Goal: Task Accomplishment & Management: Manage account settings

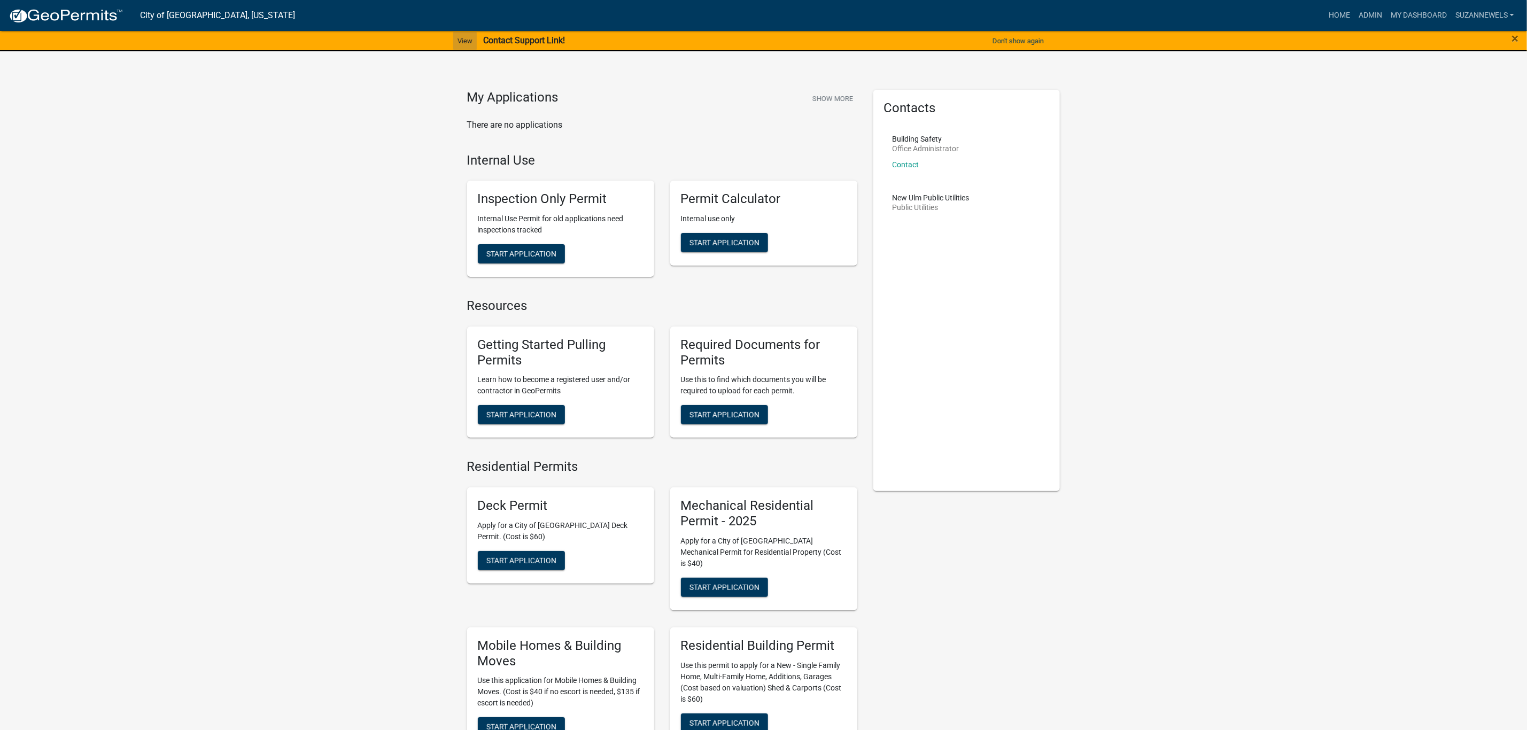
click at [459, 40] on link "View" at bounding box center [465, 41] width 24 height 18
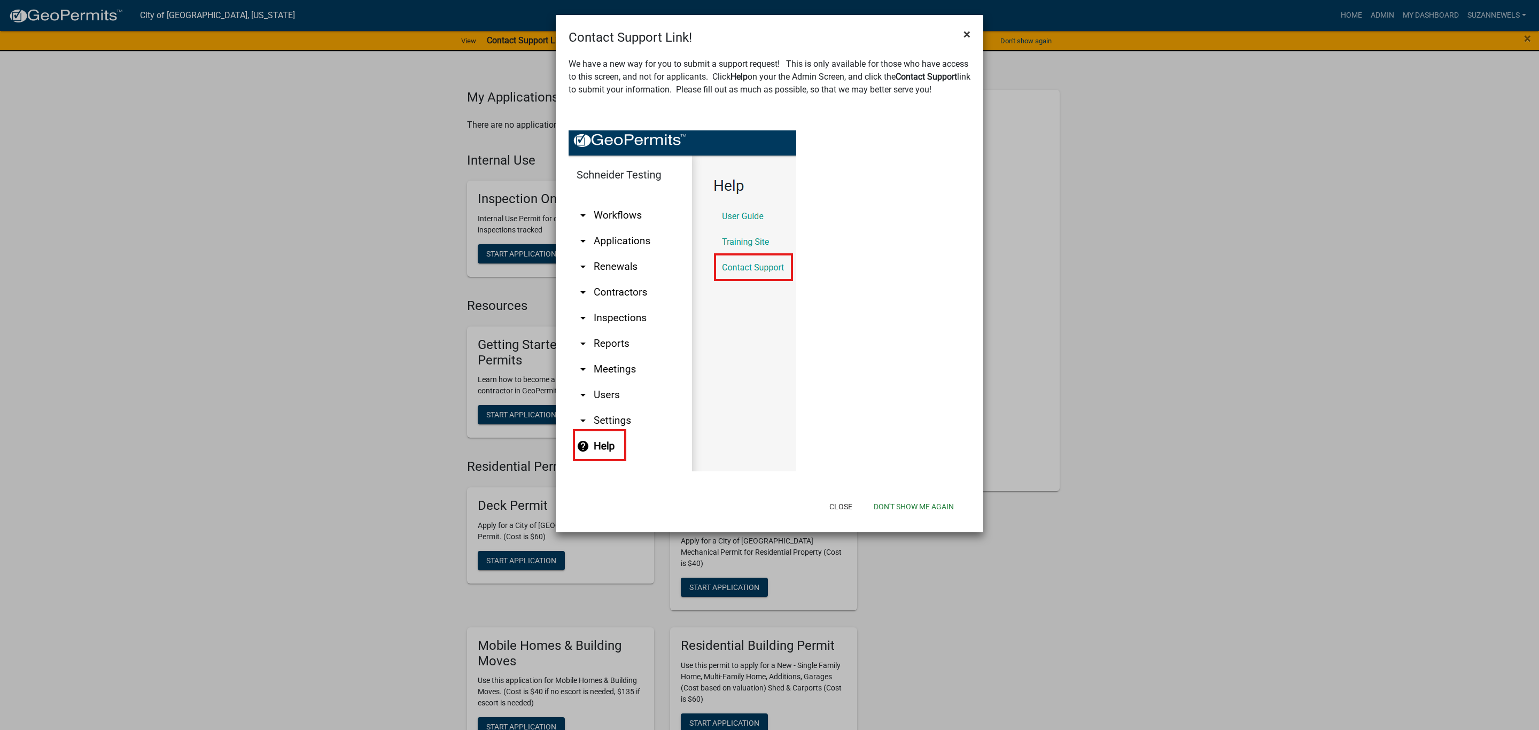
click at [965, 35] on span "×" at bounding box center [967, 34] width 7 height 15
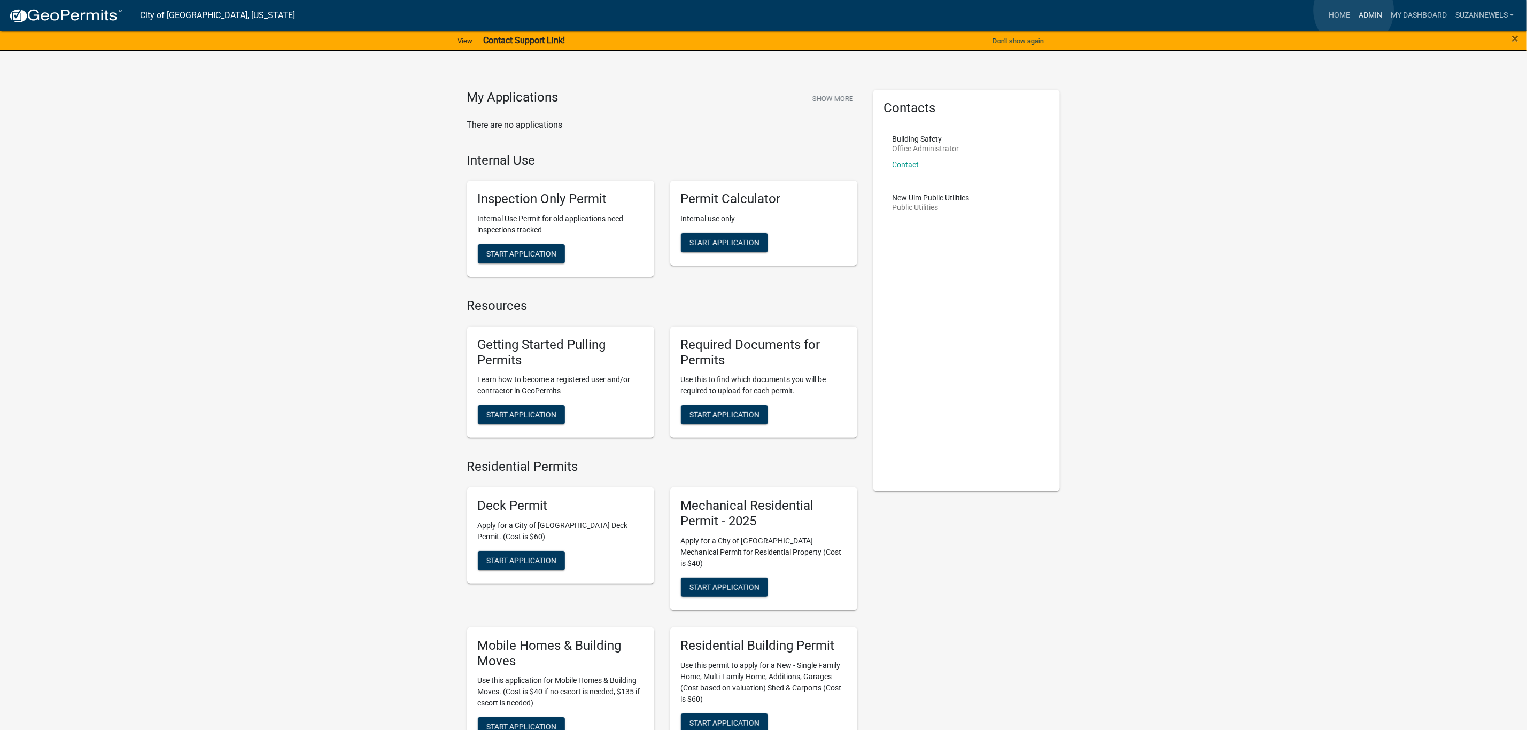
click at [1354, 10] on link "Admin" at bounding box center [1370, 15] width 32 height 20
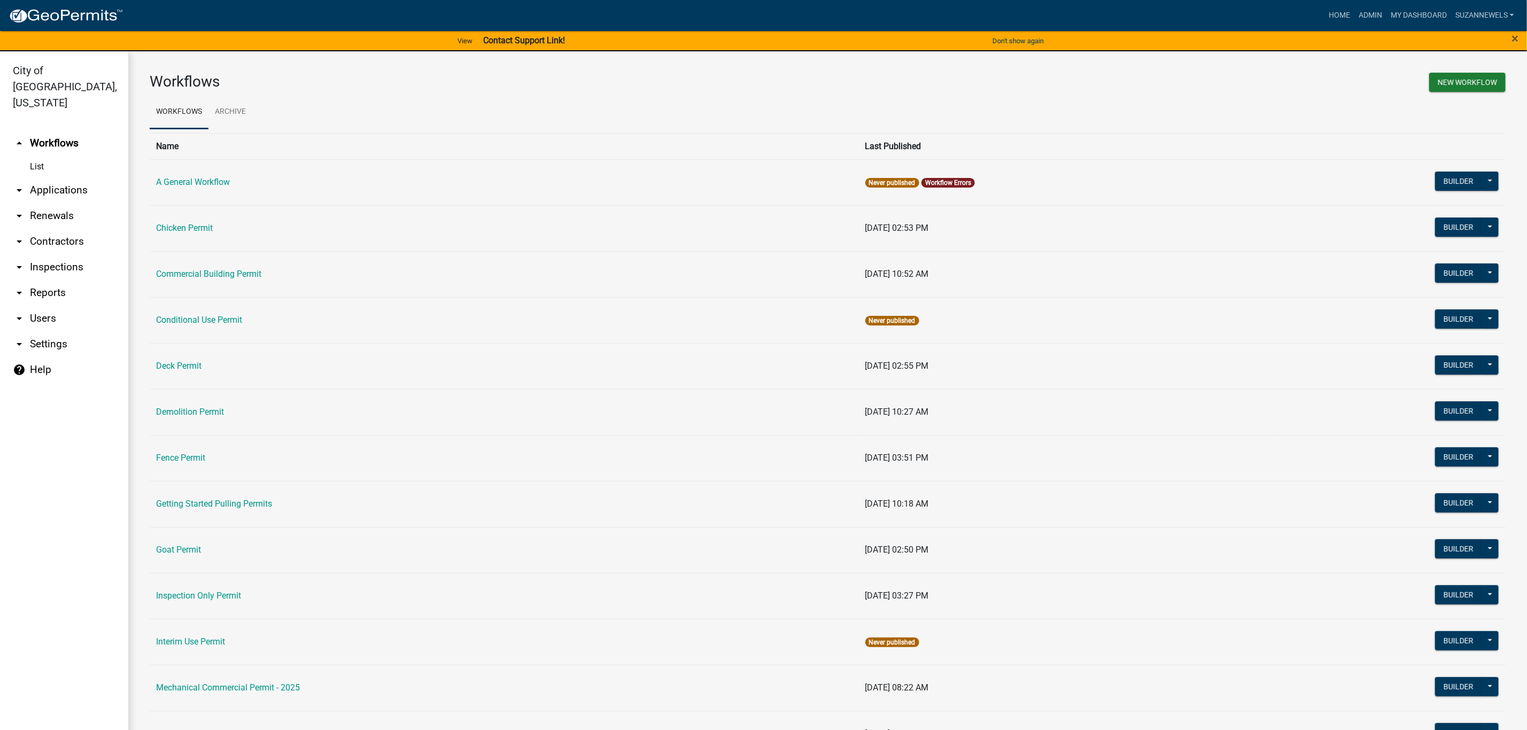
click at [50, 357] on link "help Help" at bounding box center [64, 370] width 128 height 26
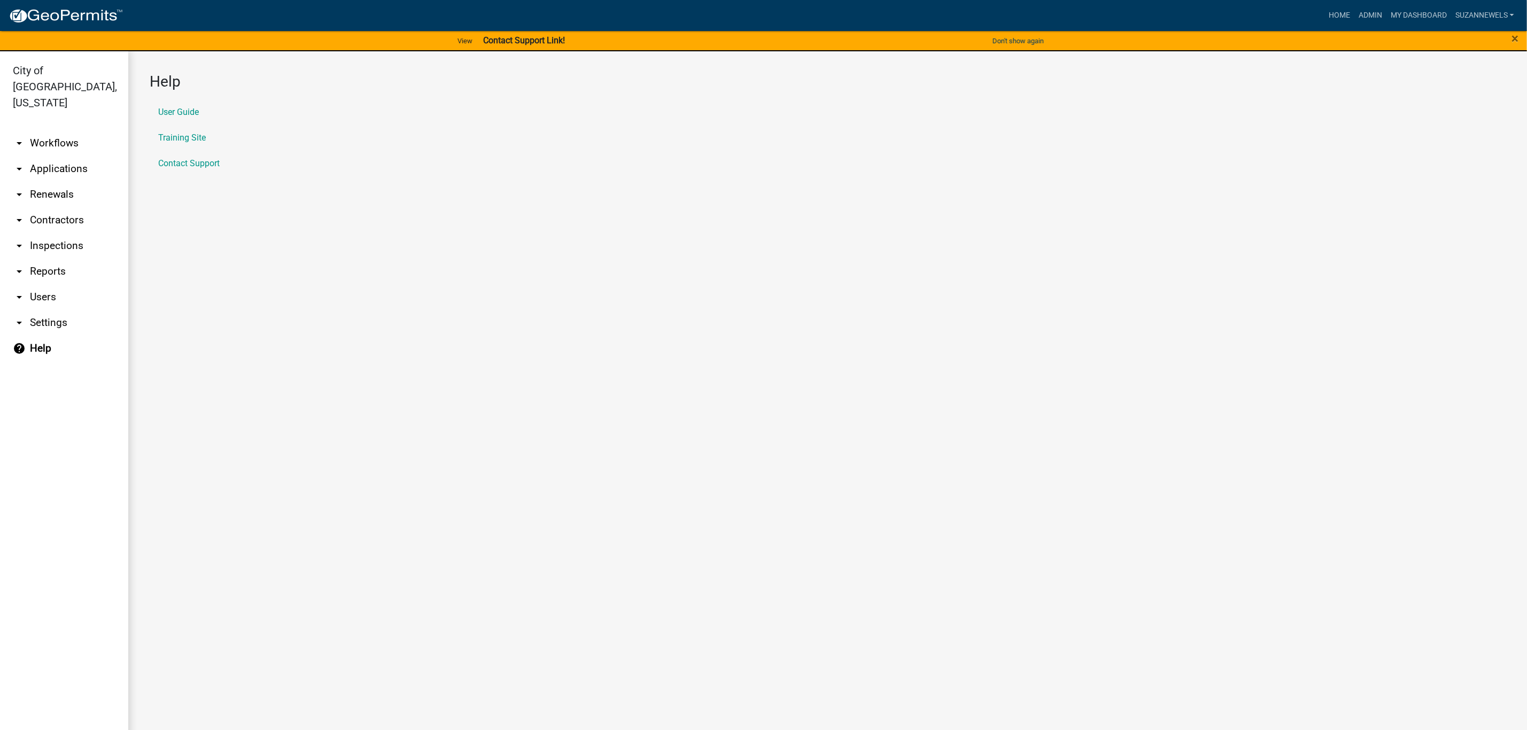
click at [182, 156] on li "Contact Support" at bounding box center [828, 164] width 1356 height 26
click at [180, 161] on link "Contact Support" at bounding box center [188, 163] width 61 height 9
click at [509, 137] on li "Training Site" at bounding box center [828, 138] width 1356 height 26
click at [901, 263] on main "Help User Guide Training Site Contact Support" at bounding box center [827, 397] width 1399 height 692
click at [40, 130] on link "arrow_drop_down Workflows" at bounding box center [64, 143] width 128 height 26
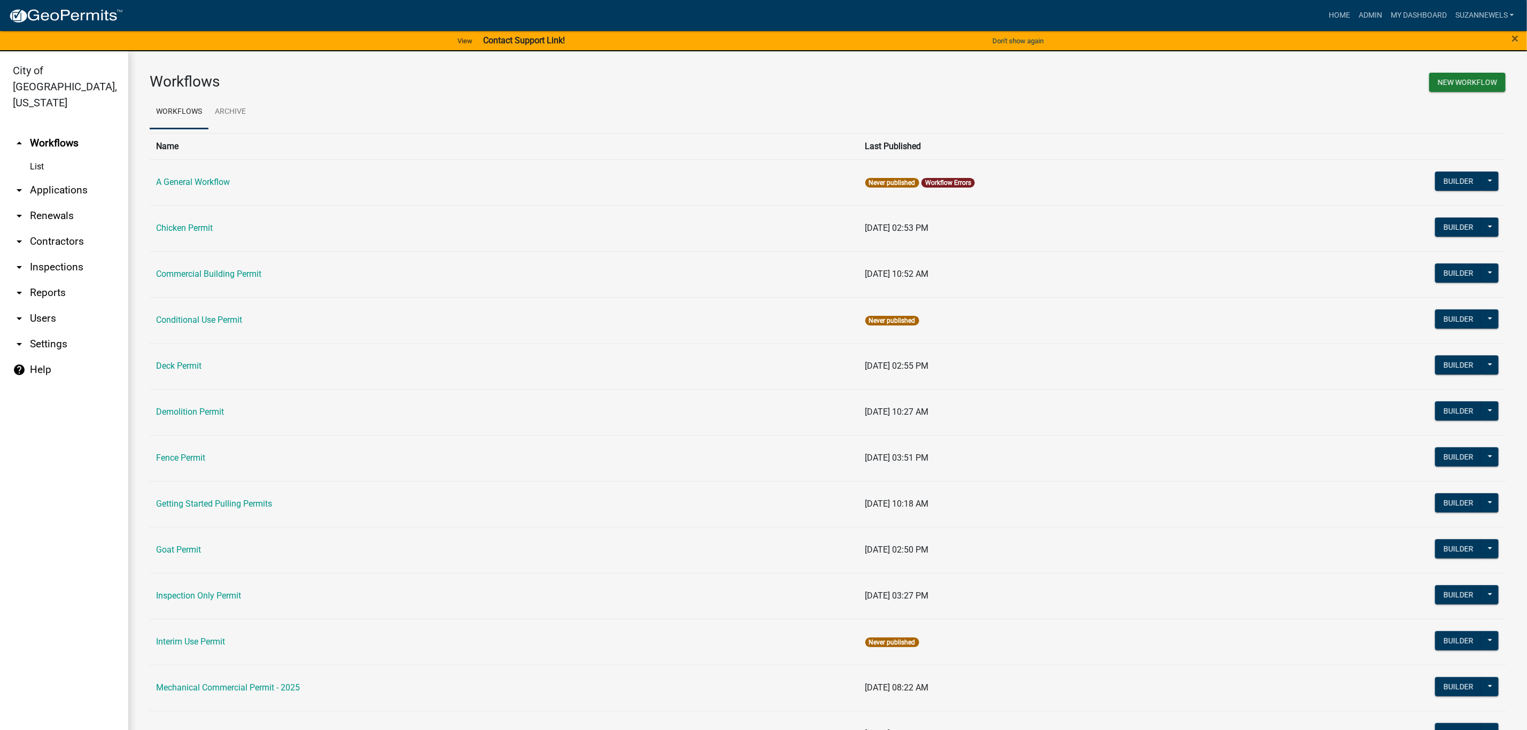
click at [1107, 97] on ul "Workflows Archive" at bounding box center [828, 112] width 1356 height 34
click at [1368, 14] on link "Admin" at bounding box center [1370, 15] width 32 height 20
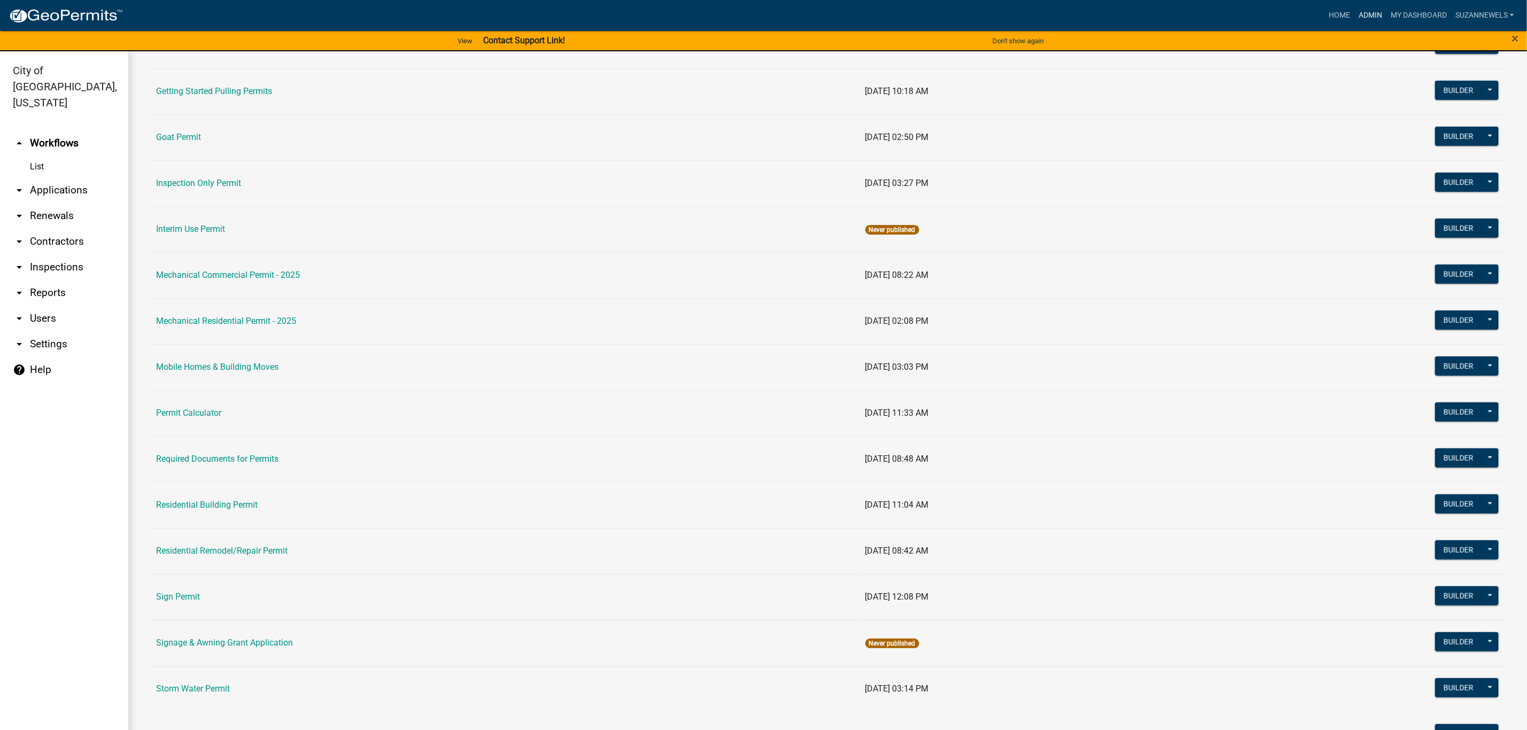
scroll to position [481, 0]
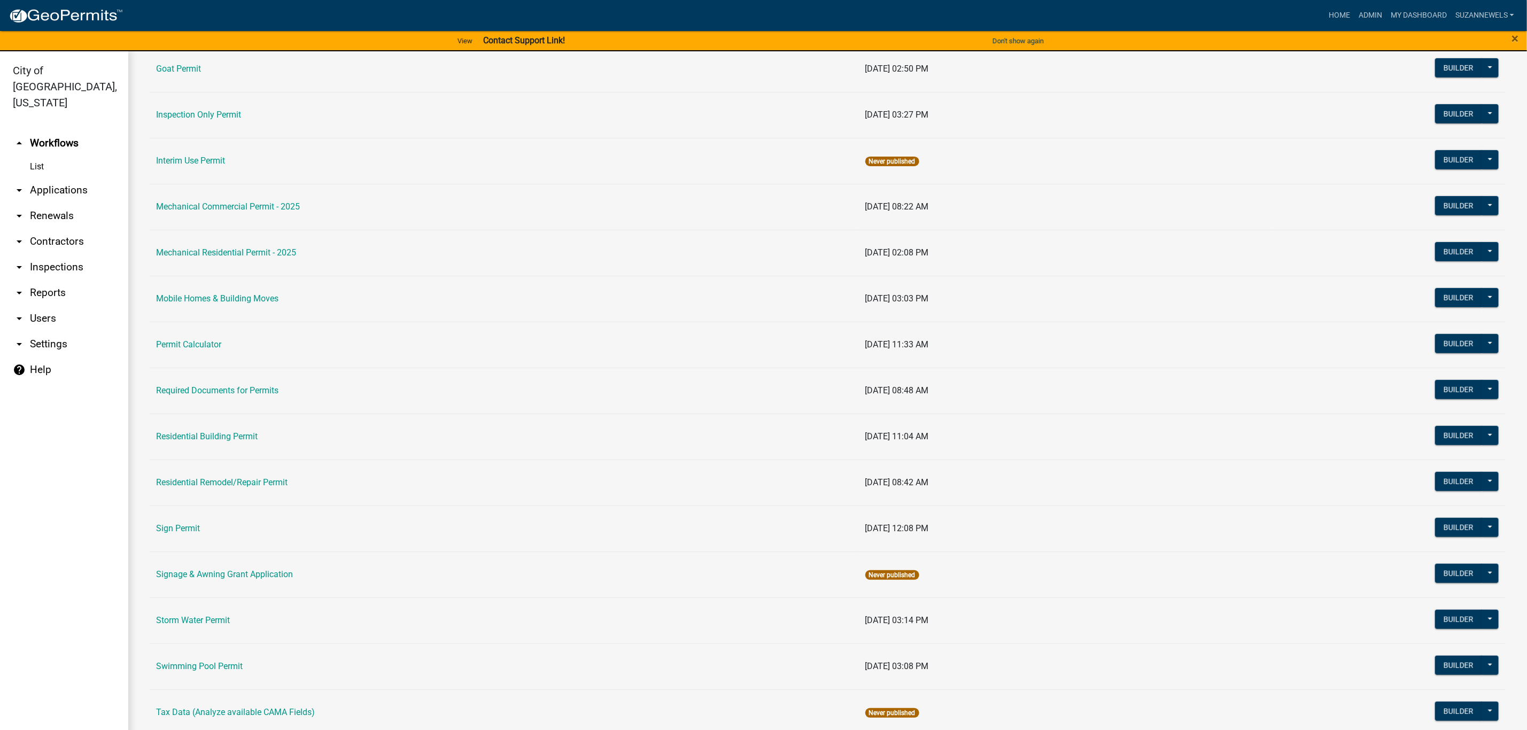
click at [47, 331] on link "arrow_drop_down Settings" at bounding box center [64, 344] width 128 height 26
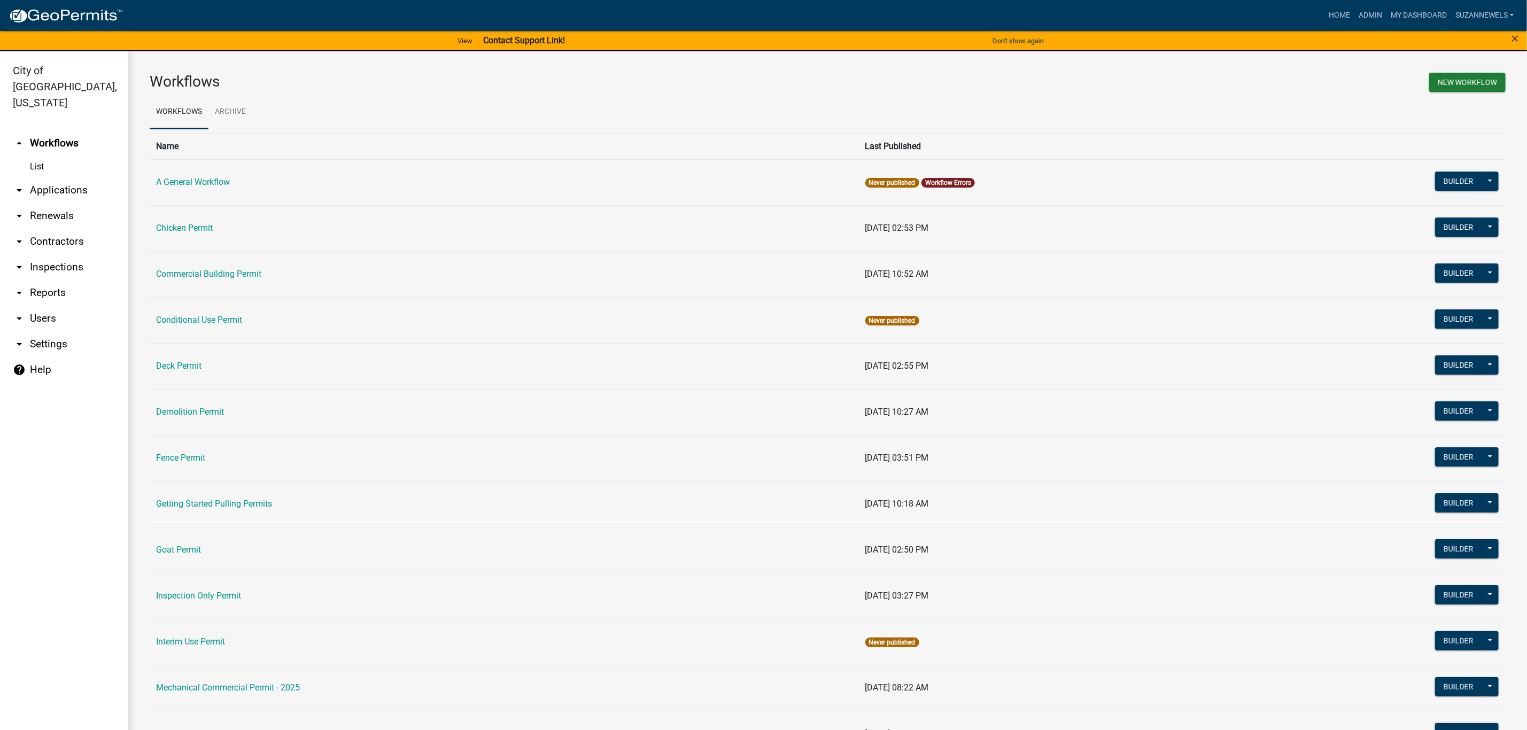
select select "MN"
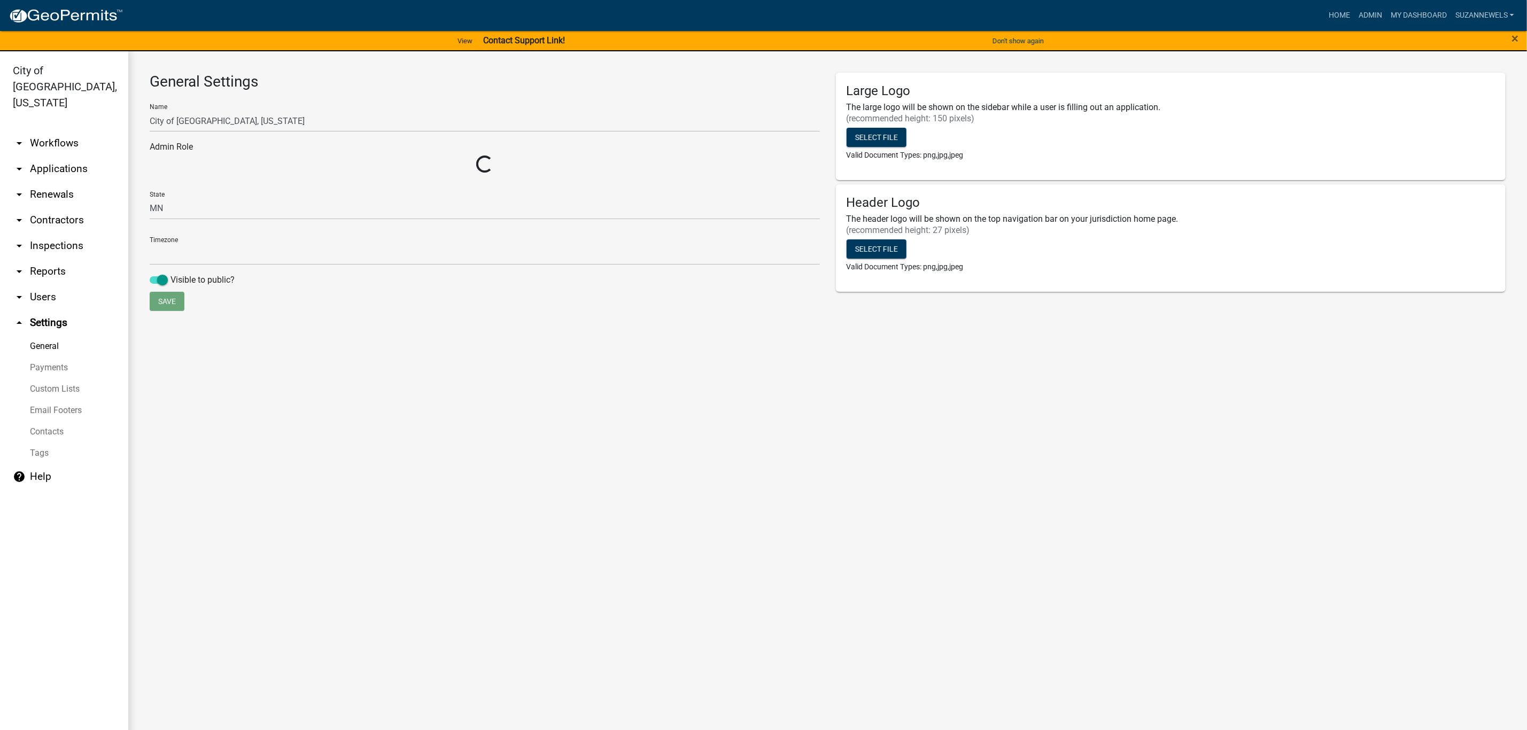
select select "Central Standard Time"
select select "2a8d2813-429b-4053-9d45-3691f4ce4985"
click at [53, 378] on link "Custom Lists" at bounding box center [64, 388] width 128 height 21
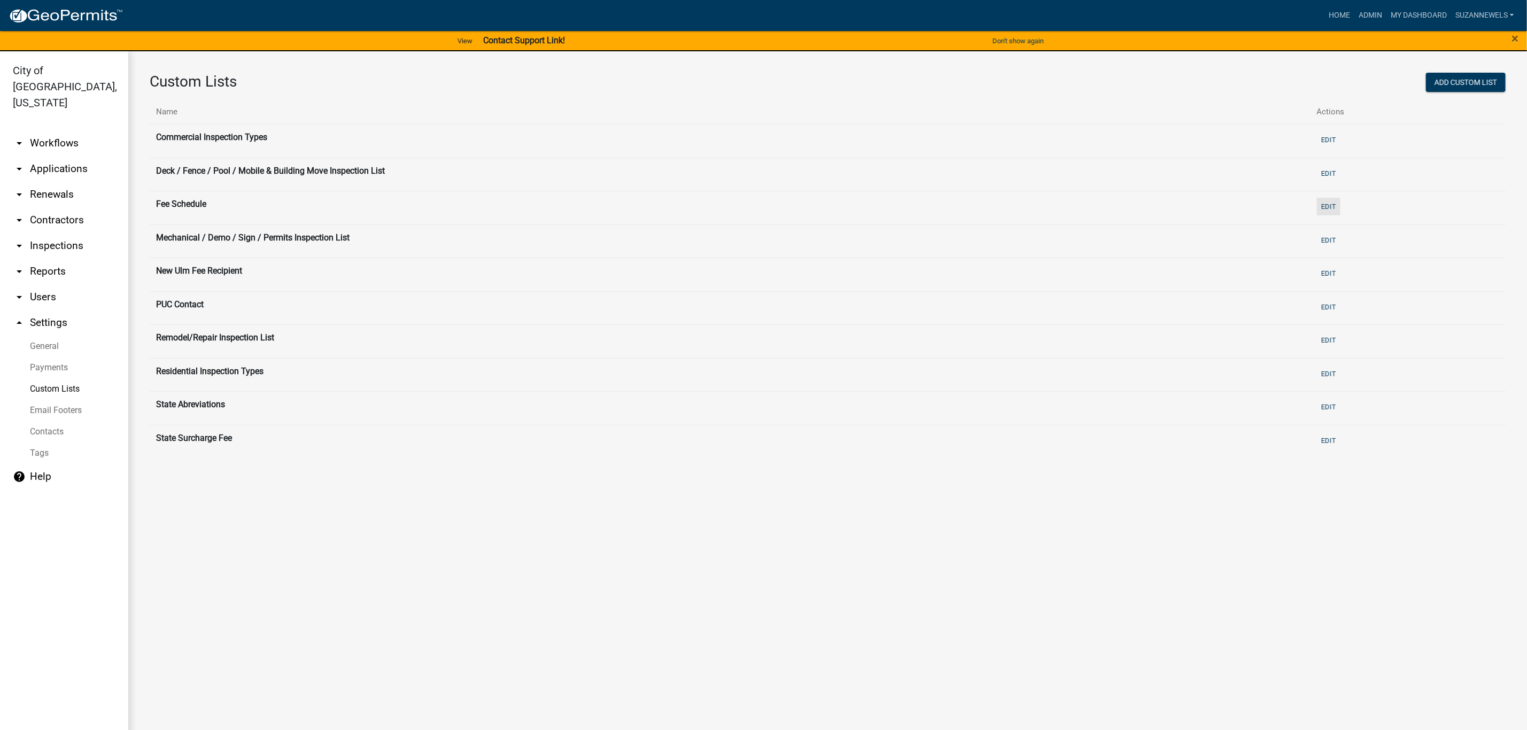
click at [1330, 204] on button "Edit" at bounding box center [1329, 207] width 24 height 18
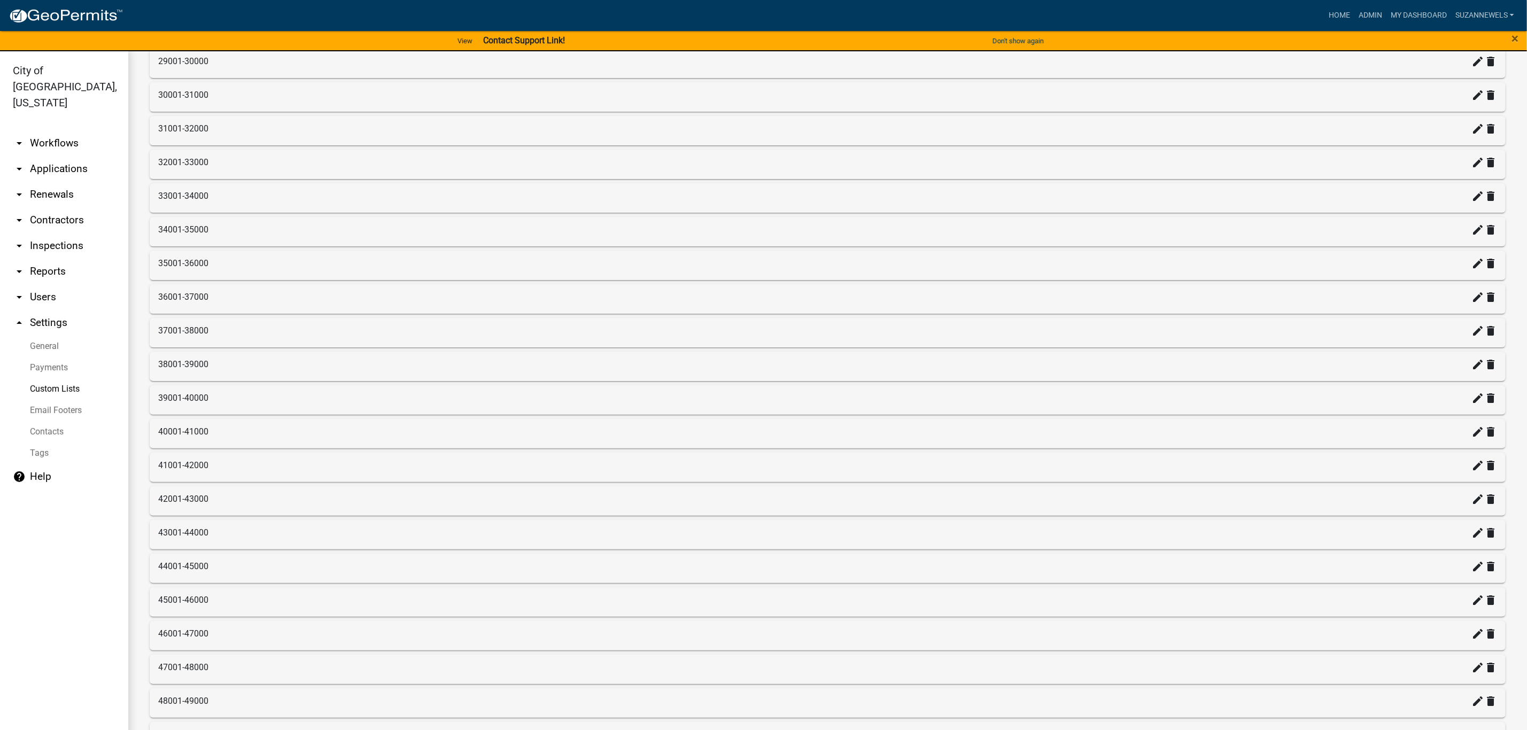
scroll to position [1923, 0]
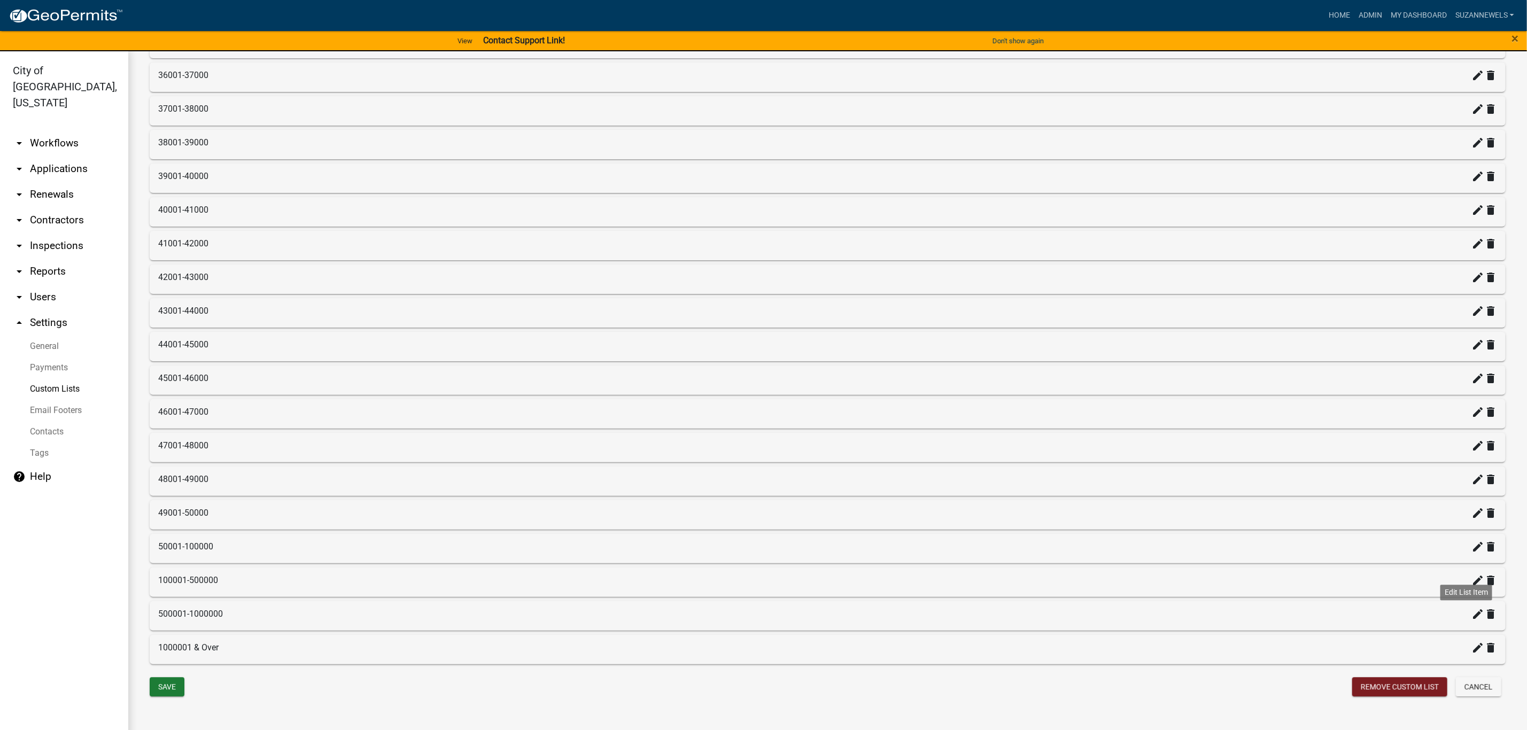
click at [1471, 617] on icon "create" at bounding box center [1477, 614] width 13 height 13
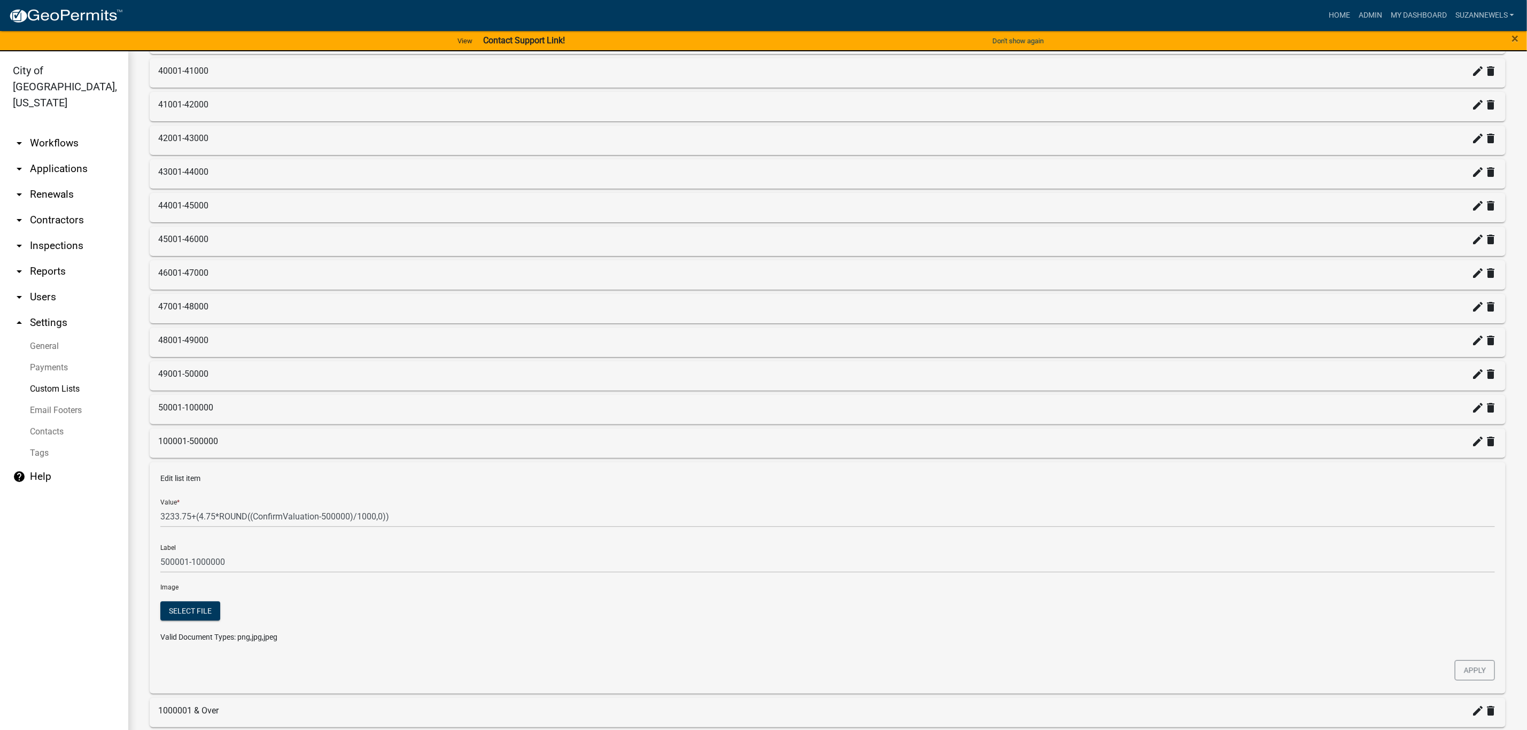
scroll to position [2083, 0]
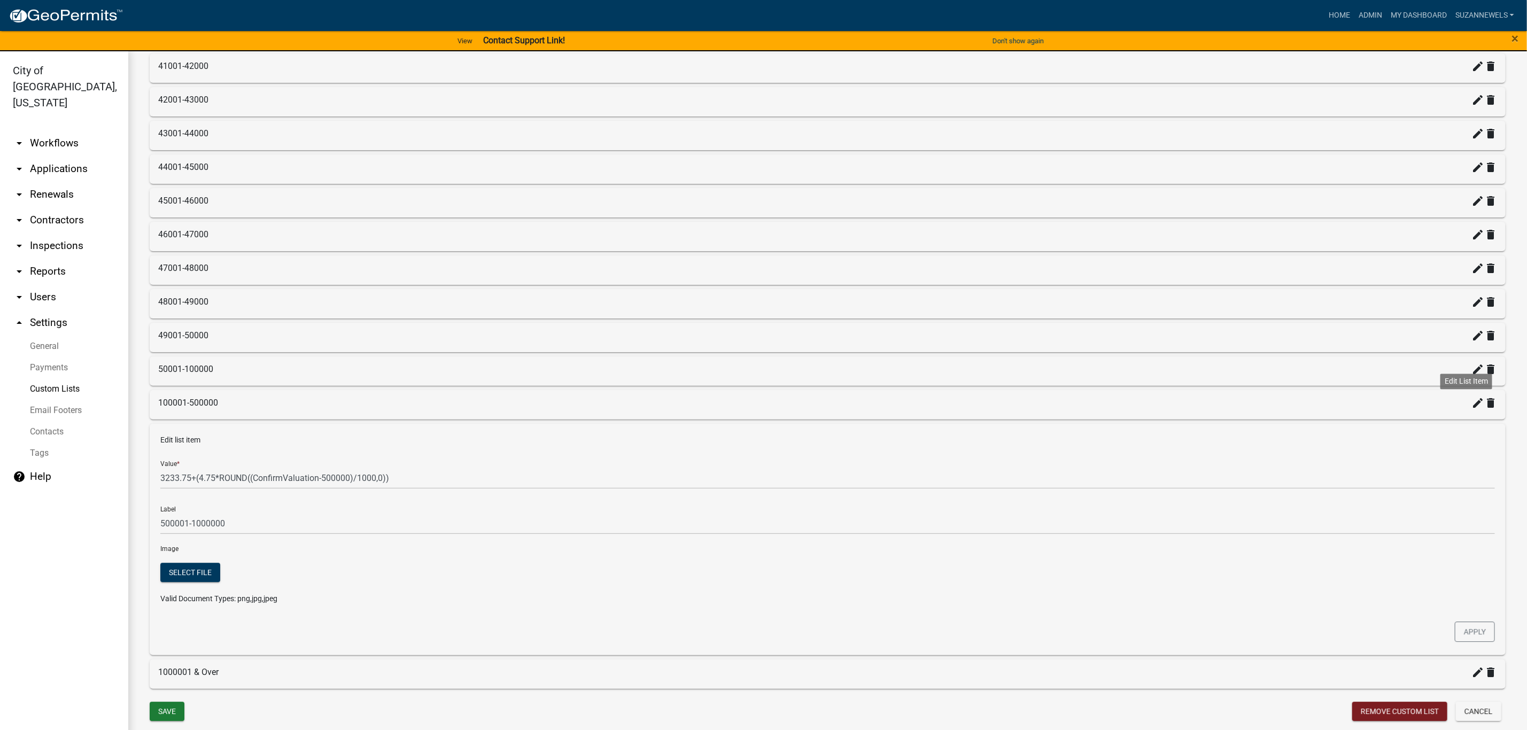
click at [1471, 409] on icon "create" at bounding box center [1477, 403] width 13 height 13
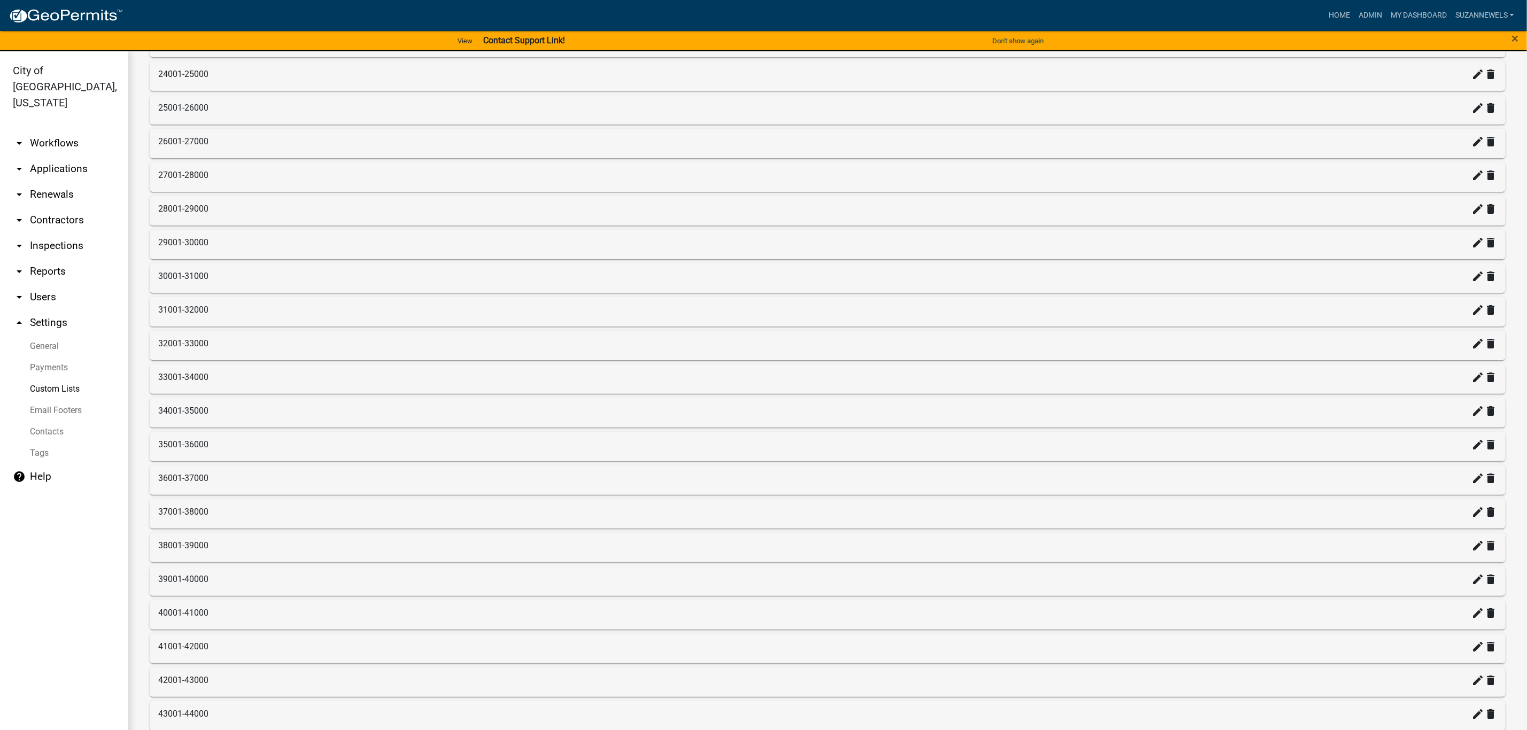
scroll to position [1281, 0]
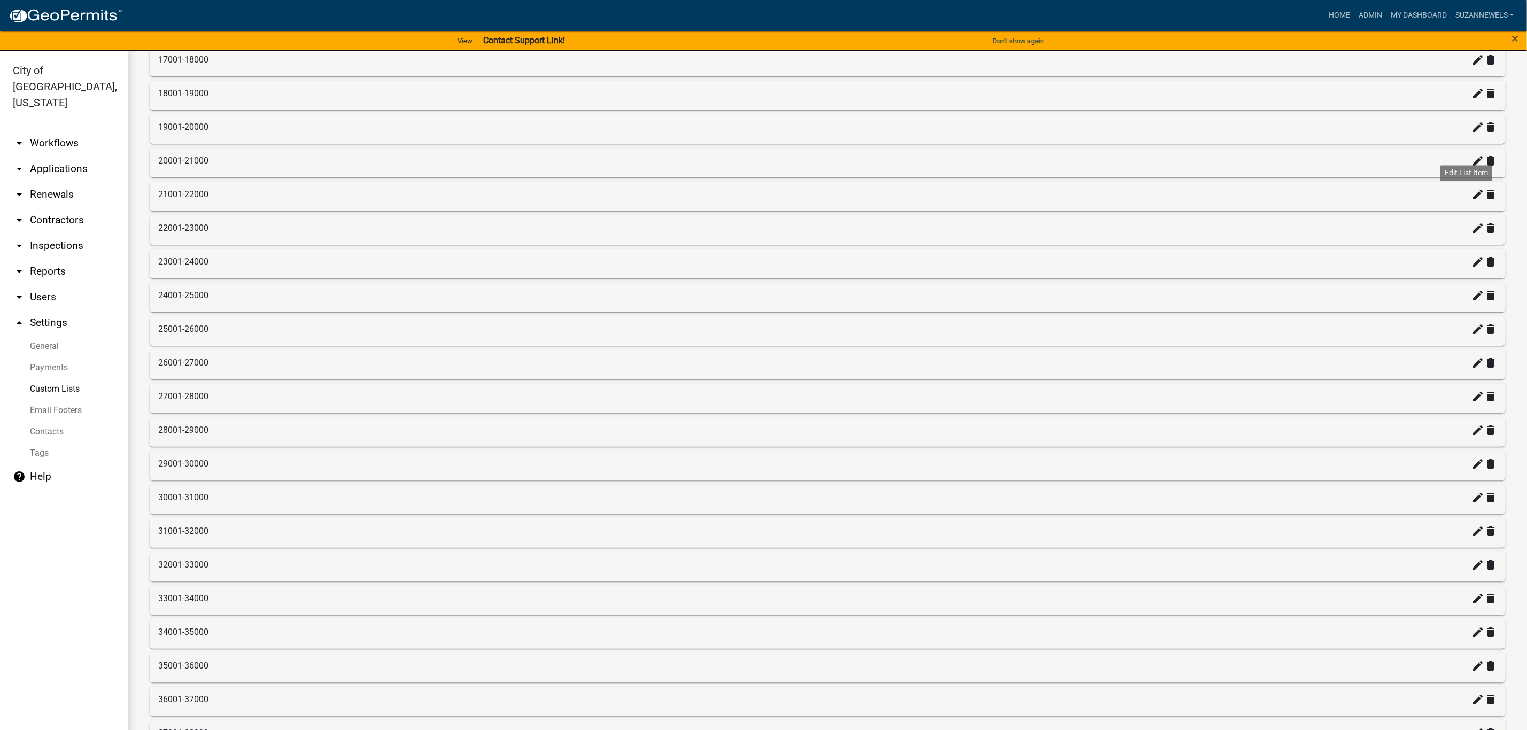
click at [1471, 201] on icon "create" at bounding box center [1477, 194] width 13 height 13
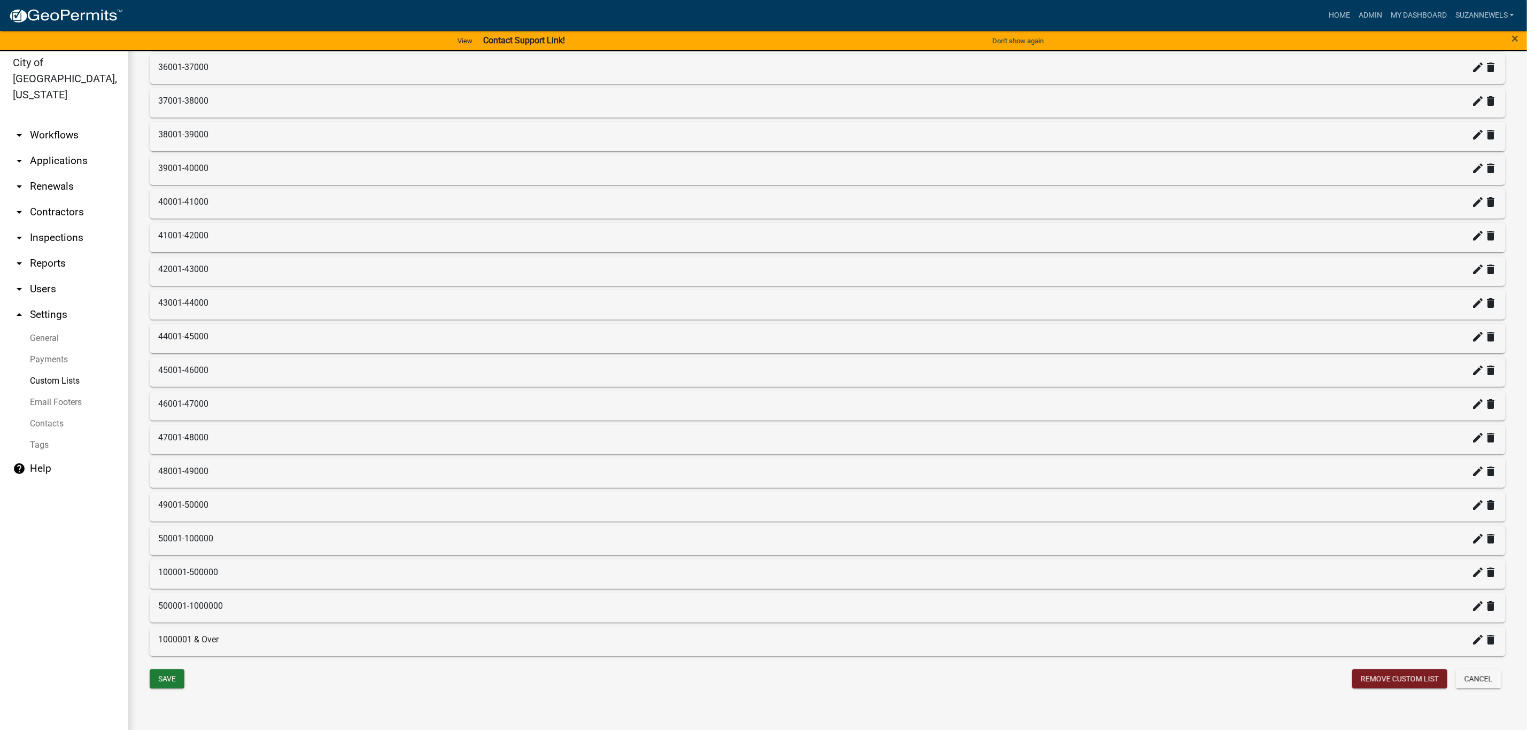
scroll to position [13, 0]
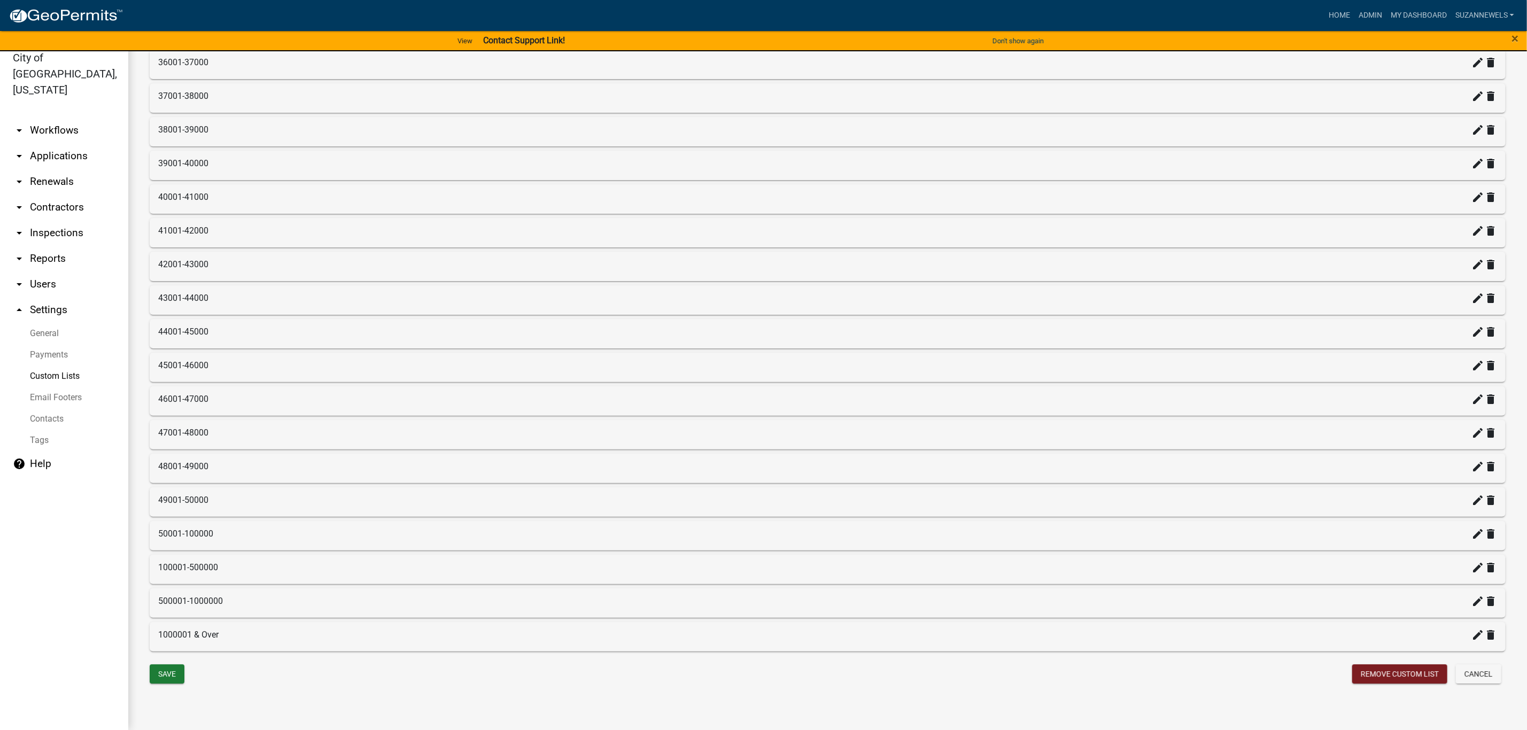
click at [321, 542] on div "50001-100000 create delete" at bounding box center [828, 535] width 1356 height 29
click at [1471, 533] on icon "create" at bounding box center [1477, 534] width 13 height 13
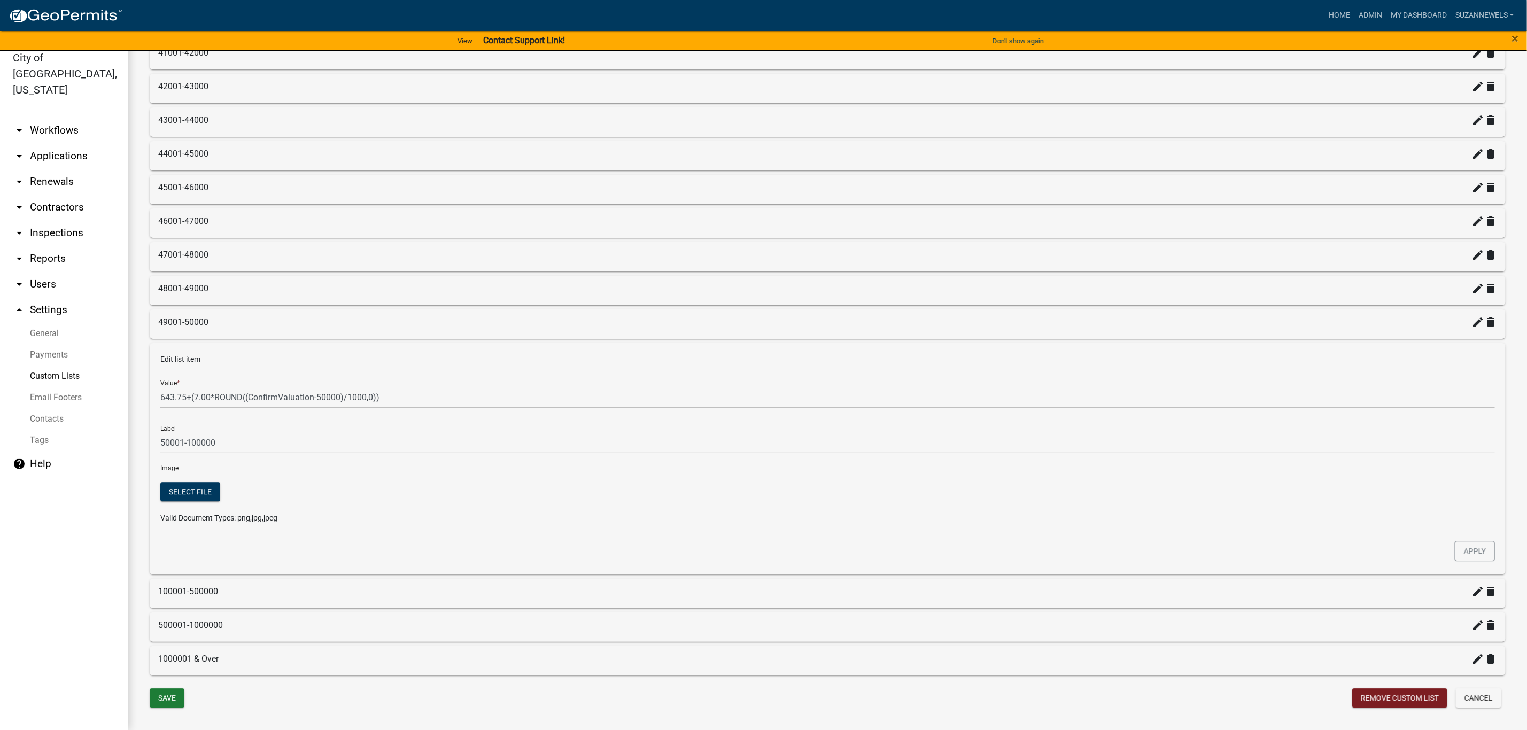
scroll to position [2125, 0]
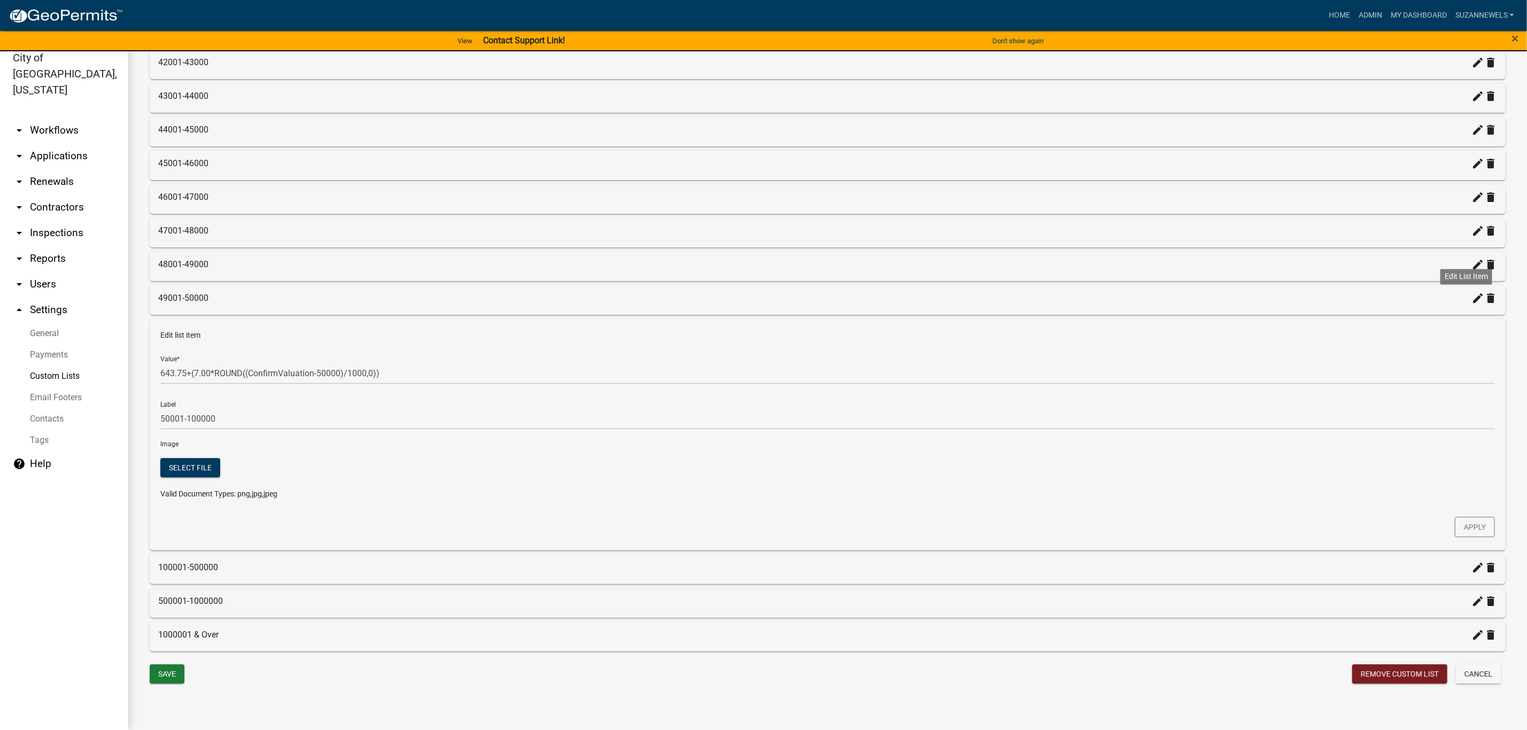
click at [1471, 297] on icon "create" at bounding box center [1477, 298] width 13 height 13
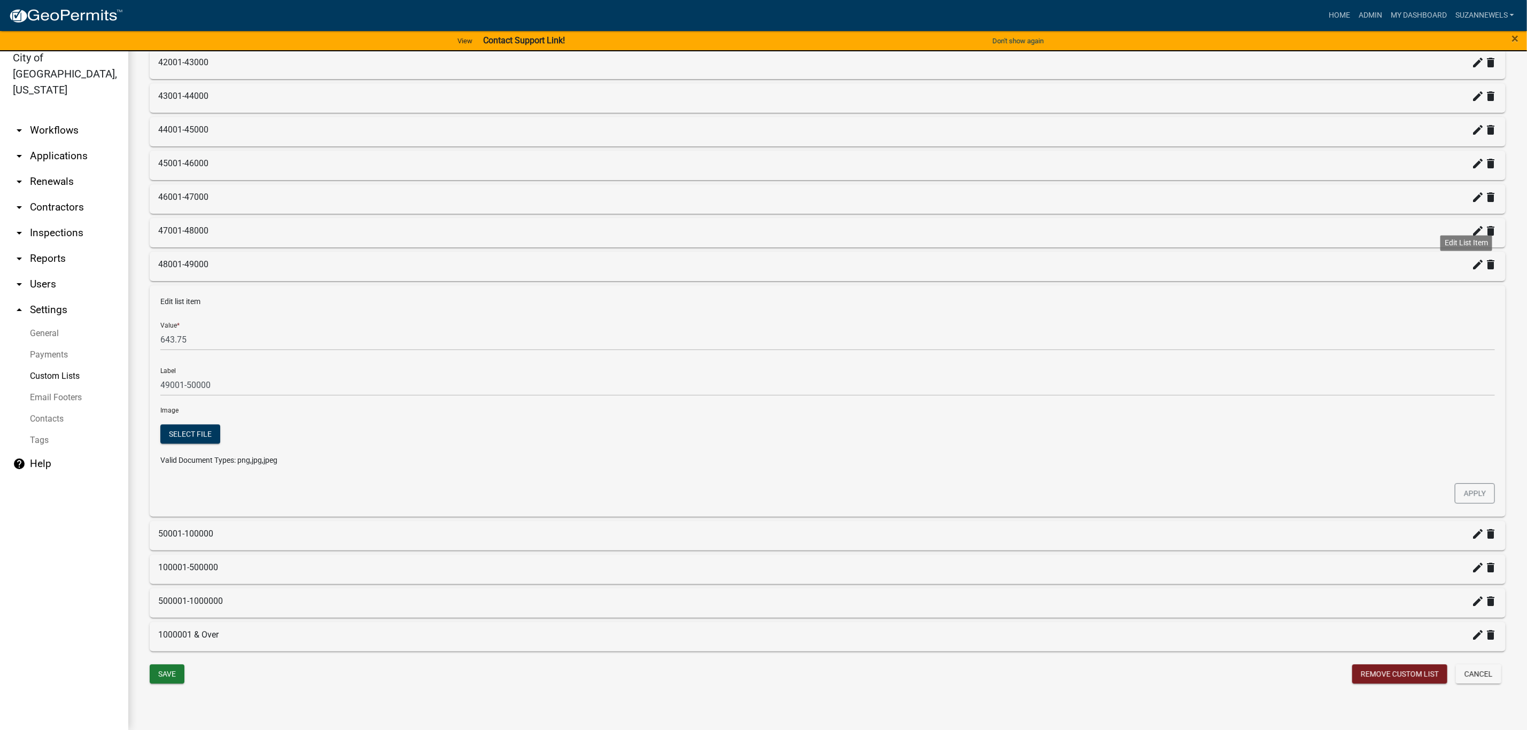
click at [1471, 267] on icon "create" at bounding box center [1477, 264] width 13 height 13
click at [1471, 509] on div "create delete" at bounding box center [1484, 502] width 26 height 17
click at [52, 118] on link "arrow_drop_down Workflows" at bounding box center [64, 131] width 128 height 26
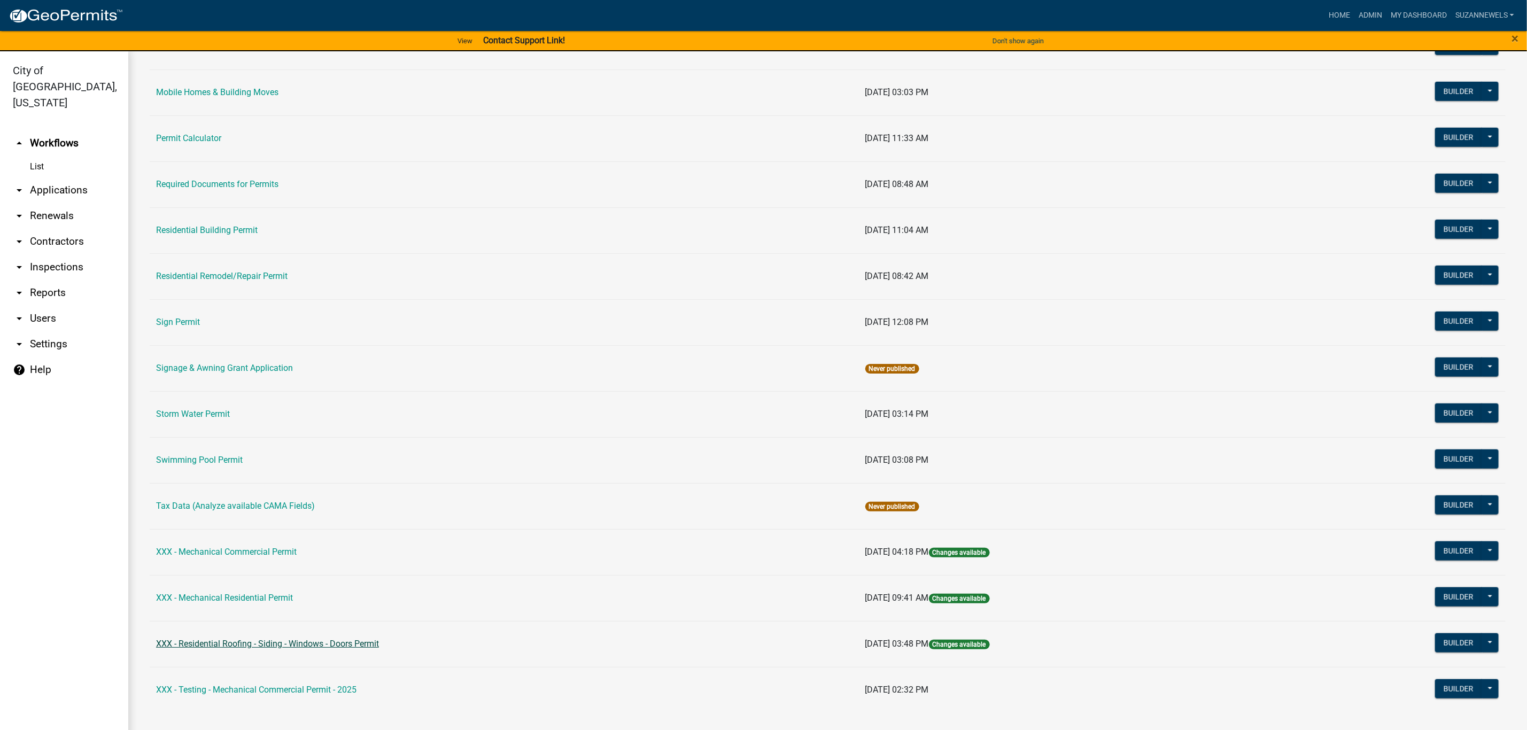
click at [223, 645] on link "XXX - Residential Roofing - Siding - Windows - Doors Permit" at bounding box center [267, 644] width 223 height 10
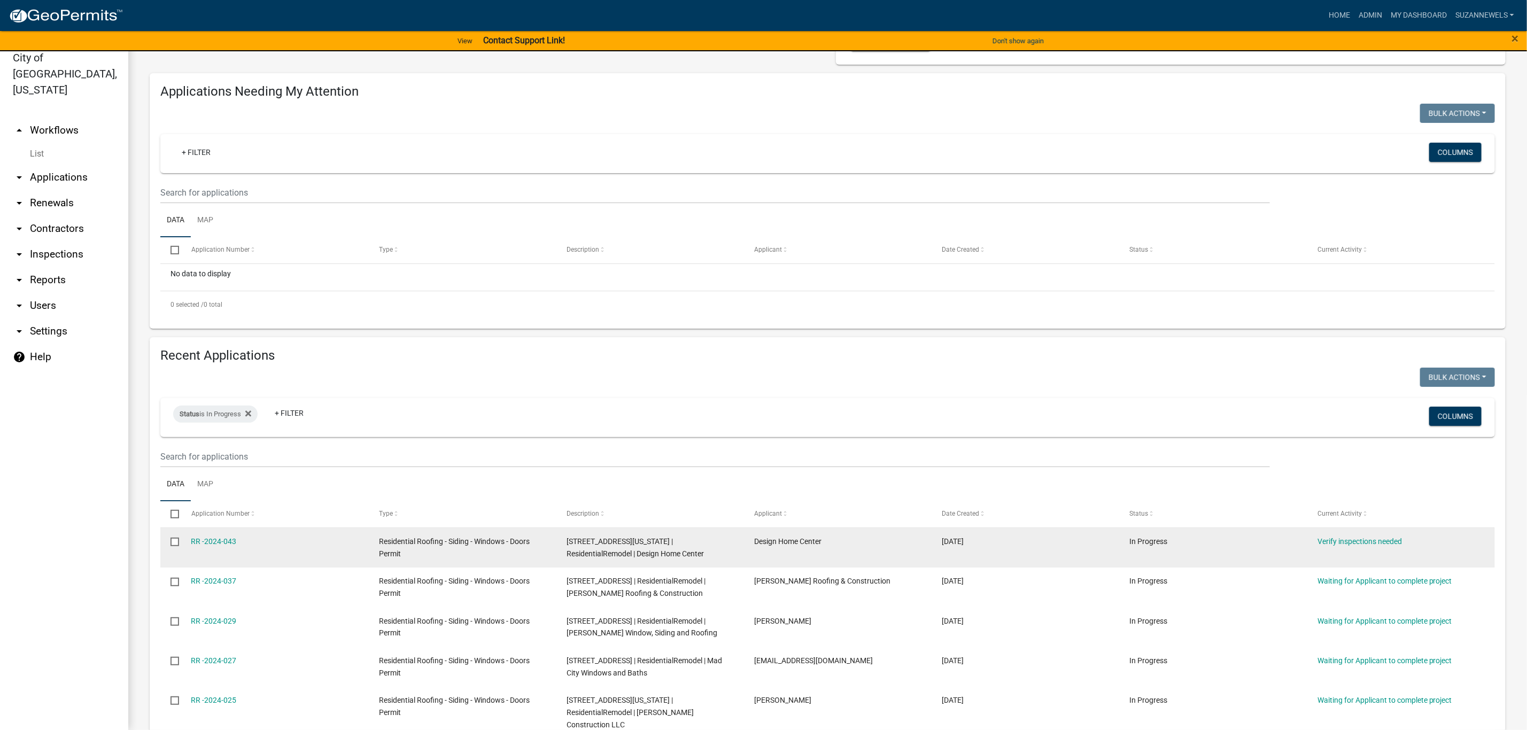
scroll to position [158, 0]
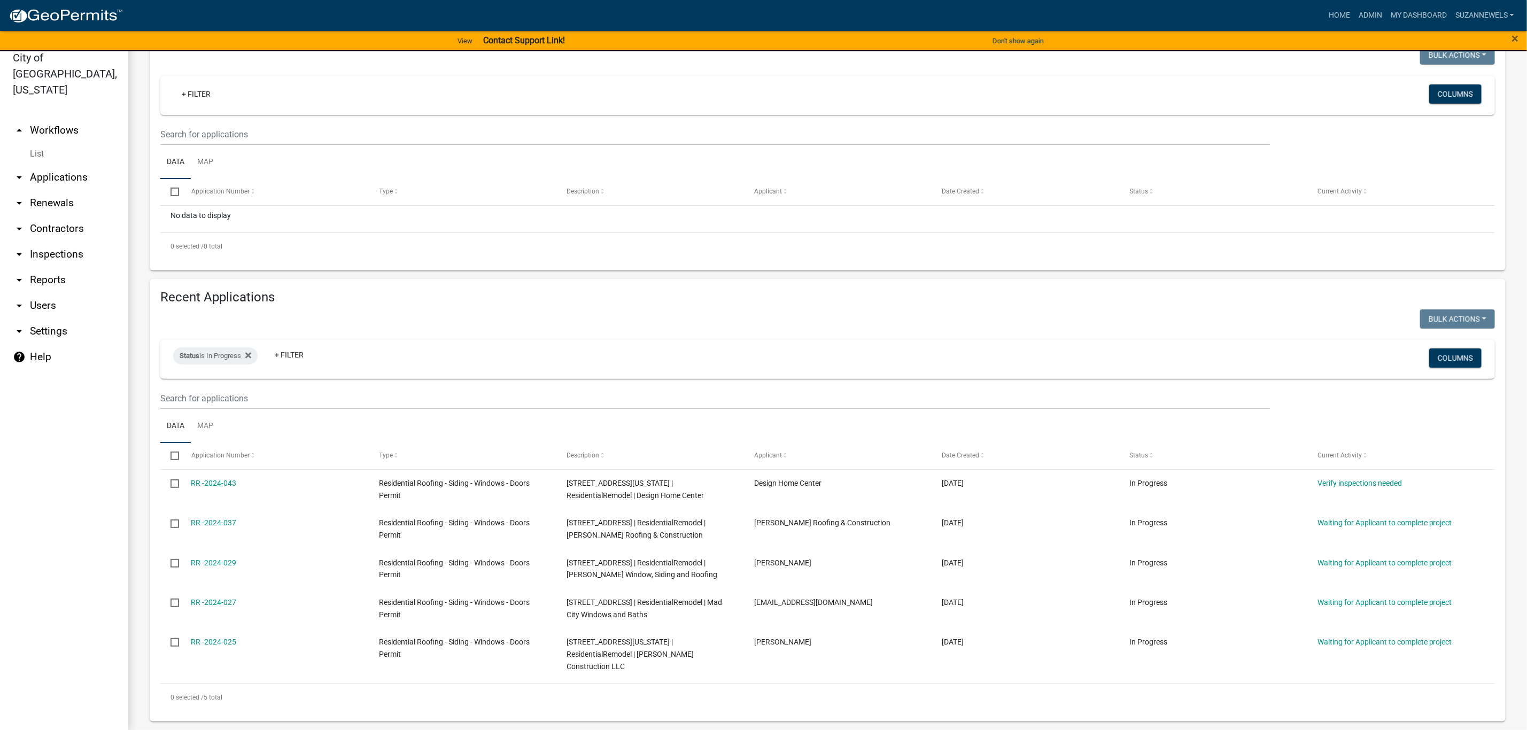
click at [47, 165] on link "arrow_drop_down Applications" at bounding box center [64, 178] width 128 height 26
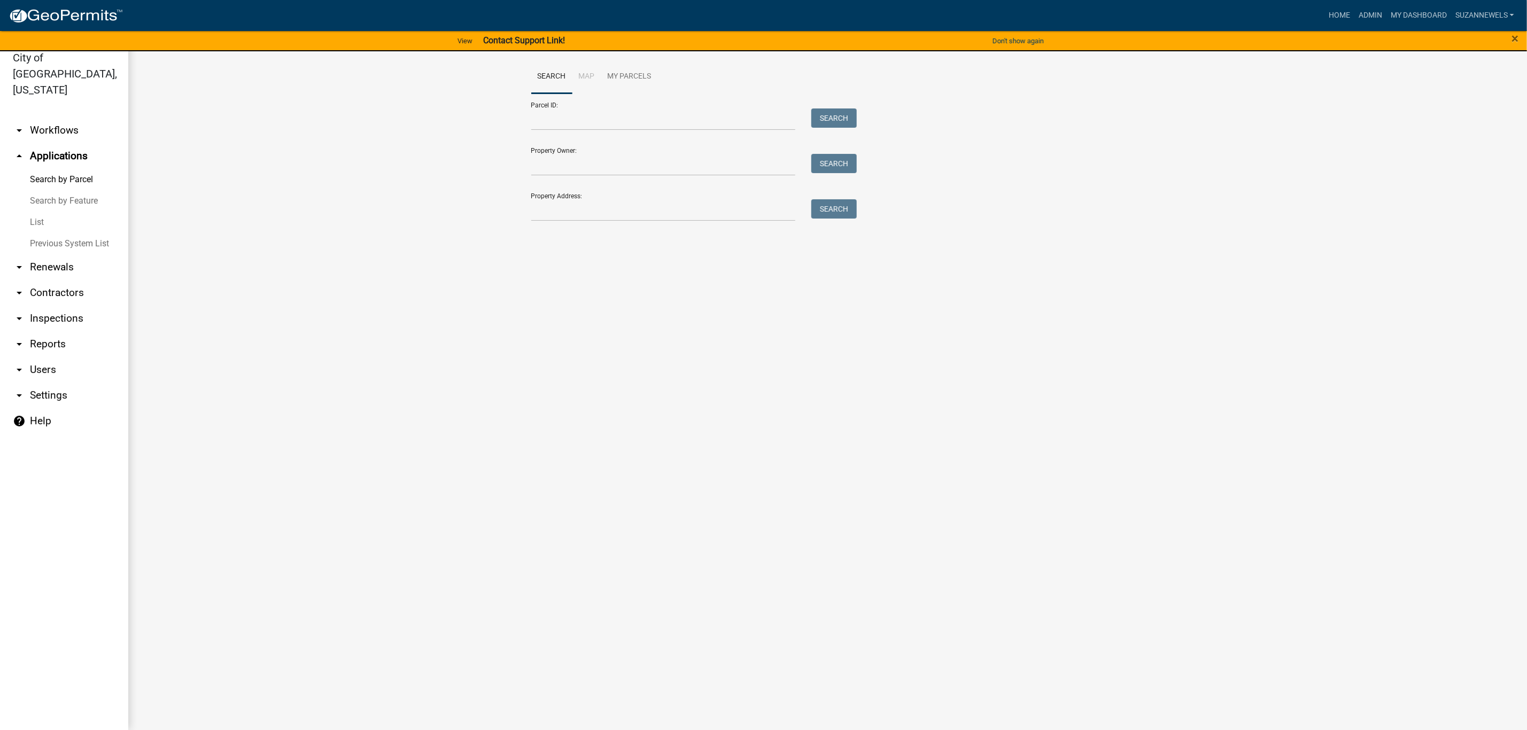
click at [42, 118] on link "arrow_drop_down Workflows" at bounding box center [64, 131] width 128 height 26
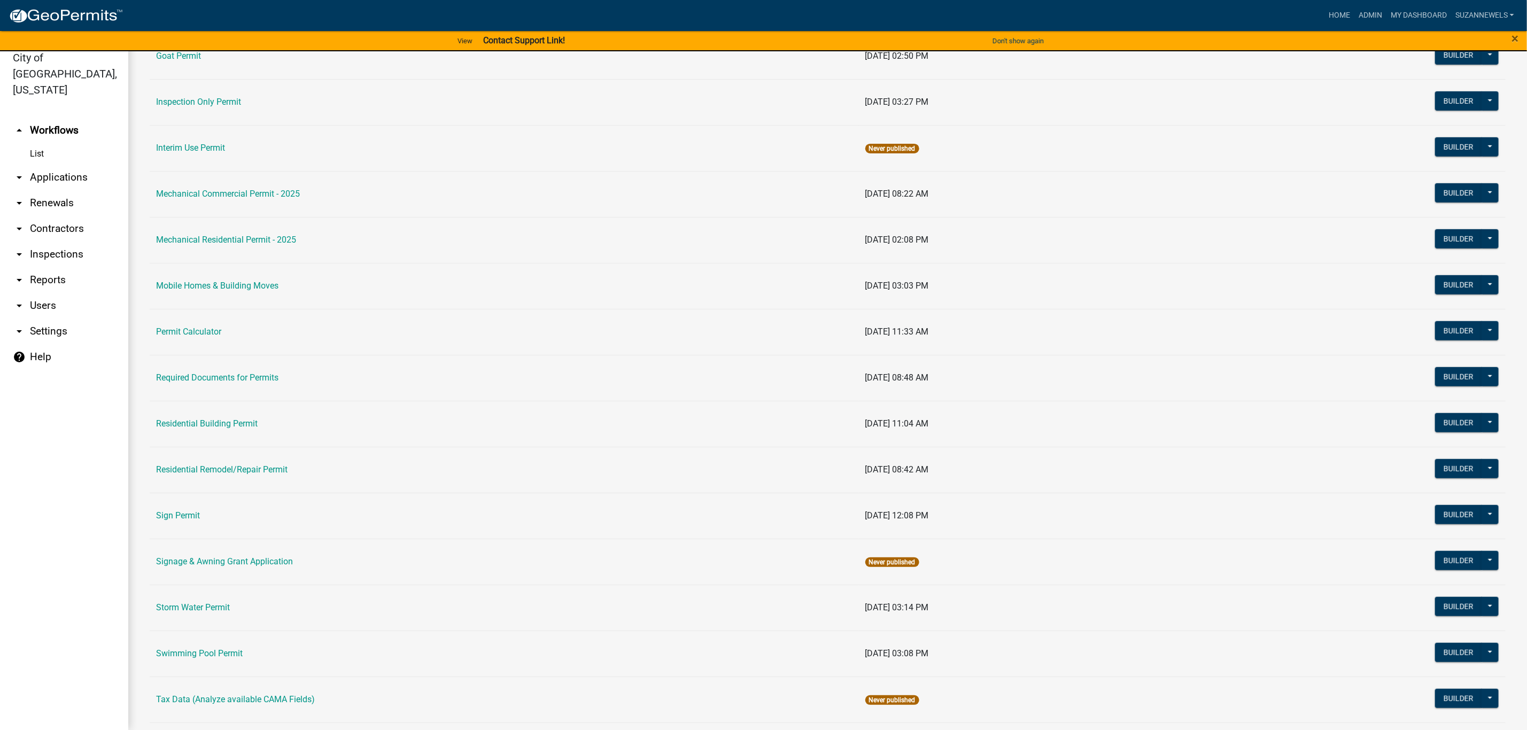
scroll to position [693, 0]
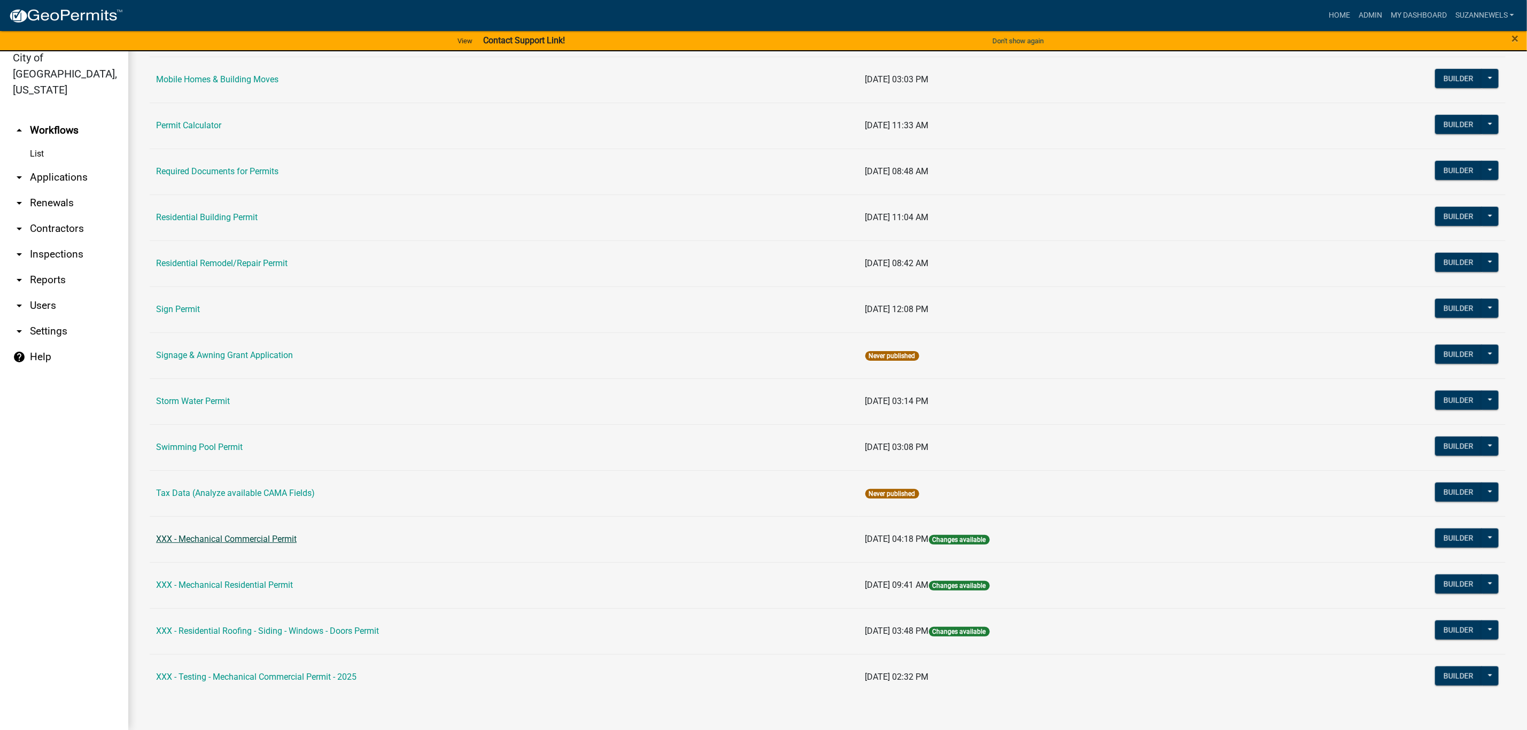
click at [274, 536] on link "XXX - Mechanical Commercial Permit" at bounding box center [226, 539] width 141 height 10
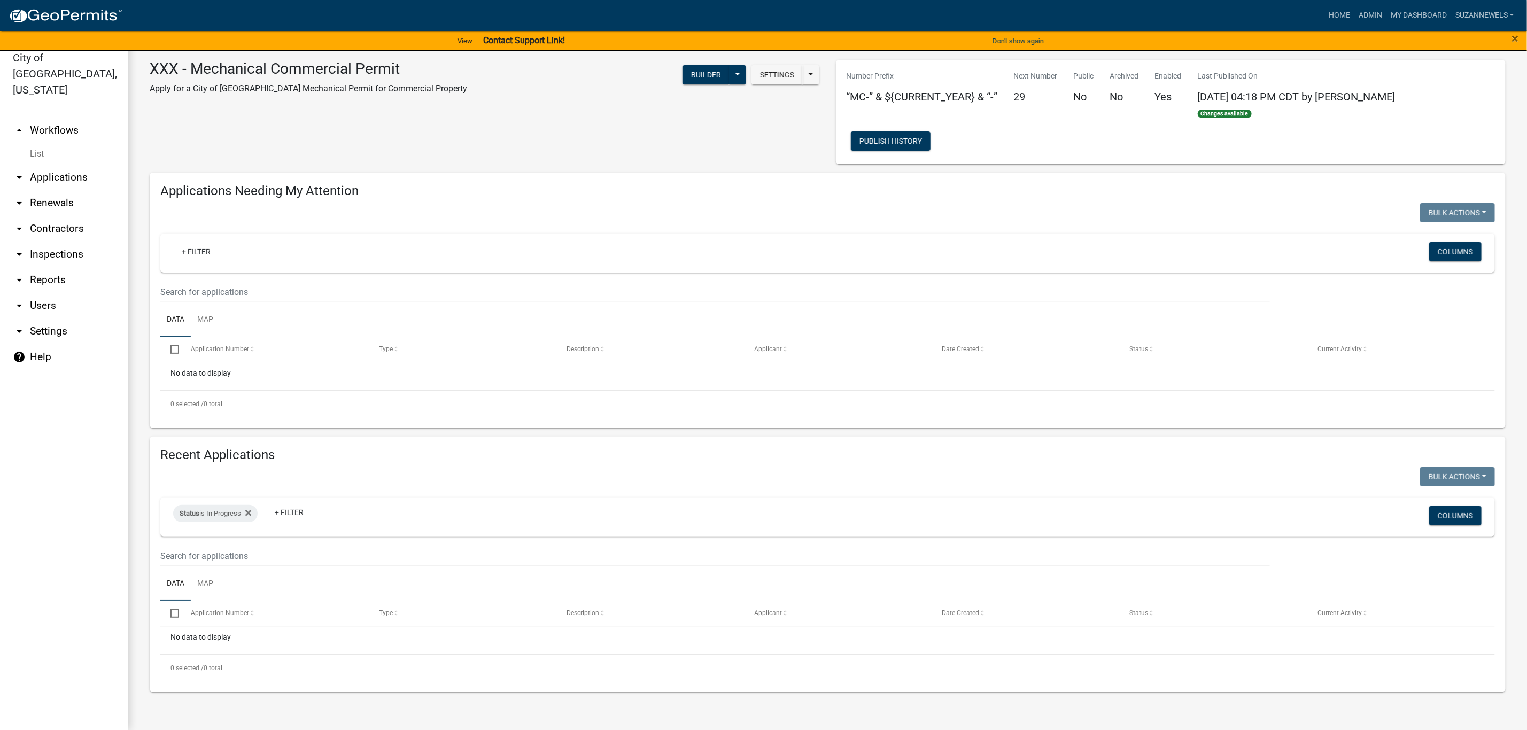
click at [61, 118] on link "arrow_drop_up Workflows" at bounding box center [64, 131] width 128 height 26
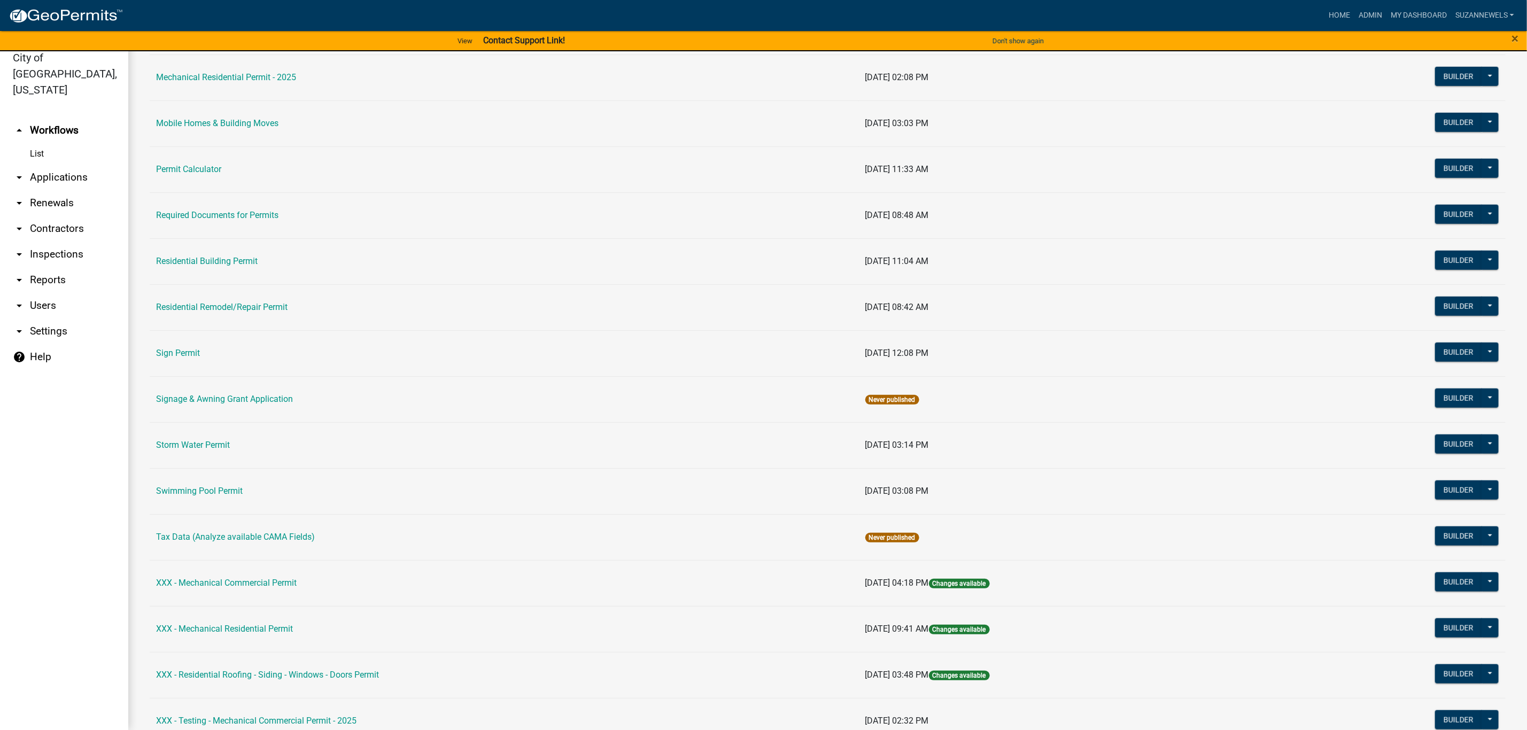
scroll to position [693, 0]
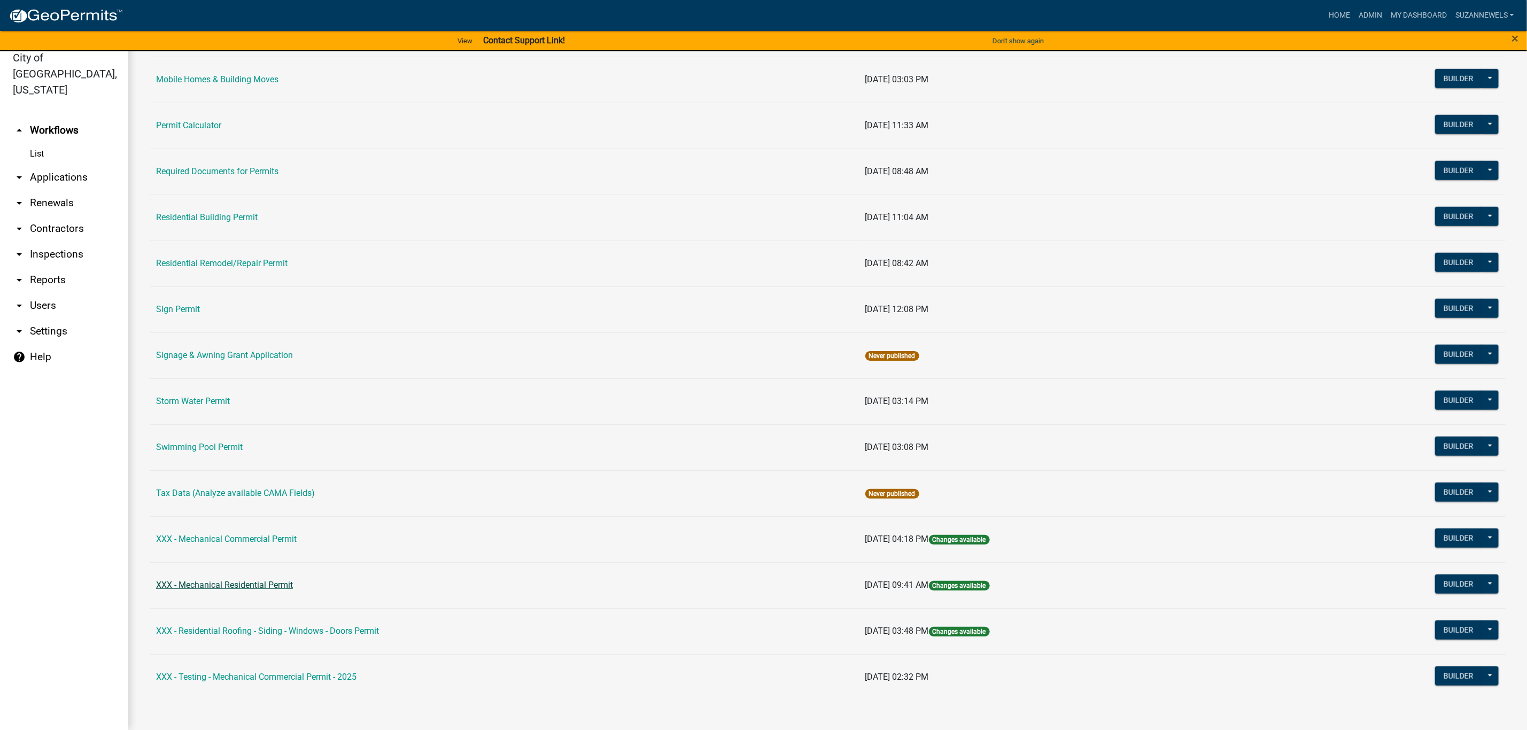
click at [233, 581] on link "XXX - Mechanical Residential Permit" at bounding box center [224, 585] width 137 height 10
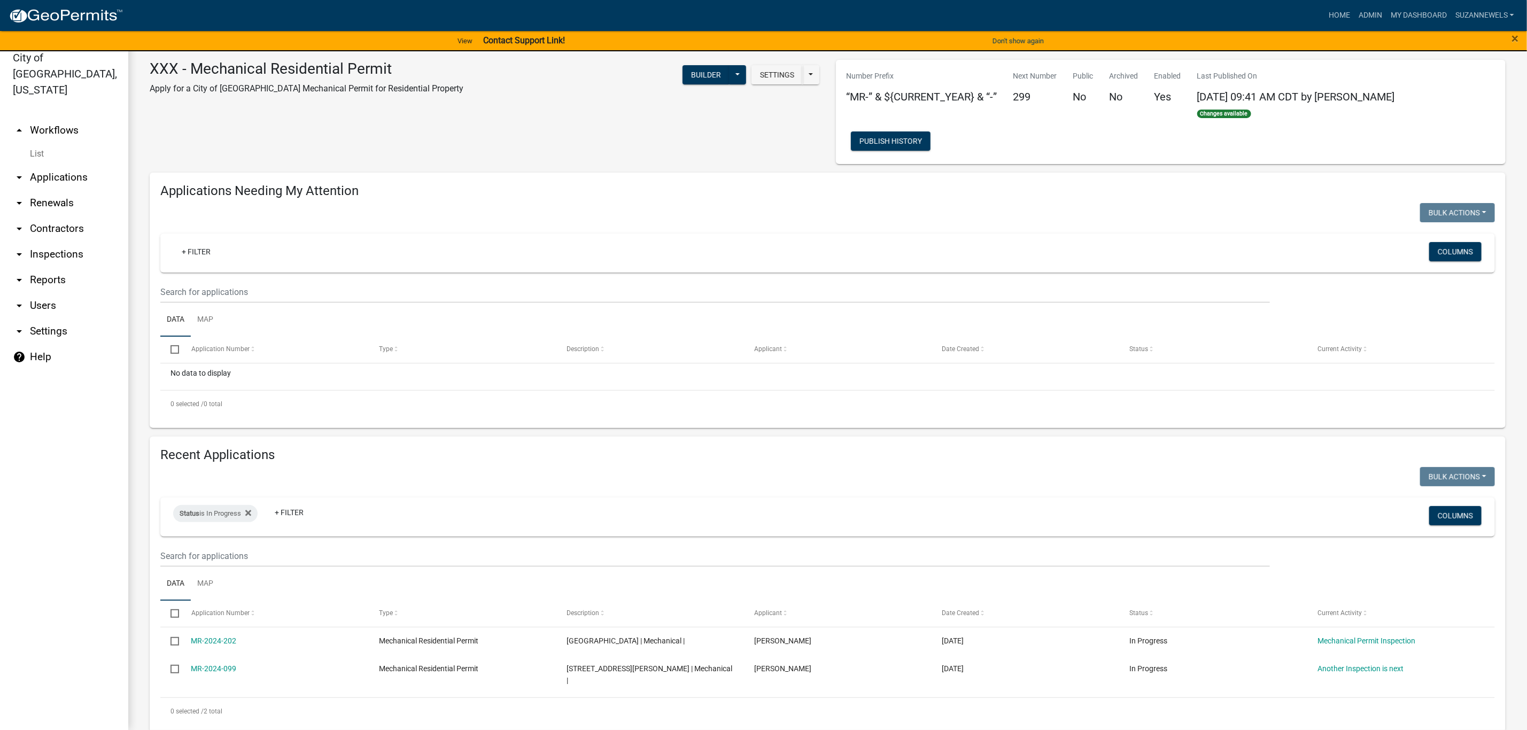
click at [47, 118] on link "arrow_drop_up Workflows" at bounding box center [64, 131] width 128 height 26
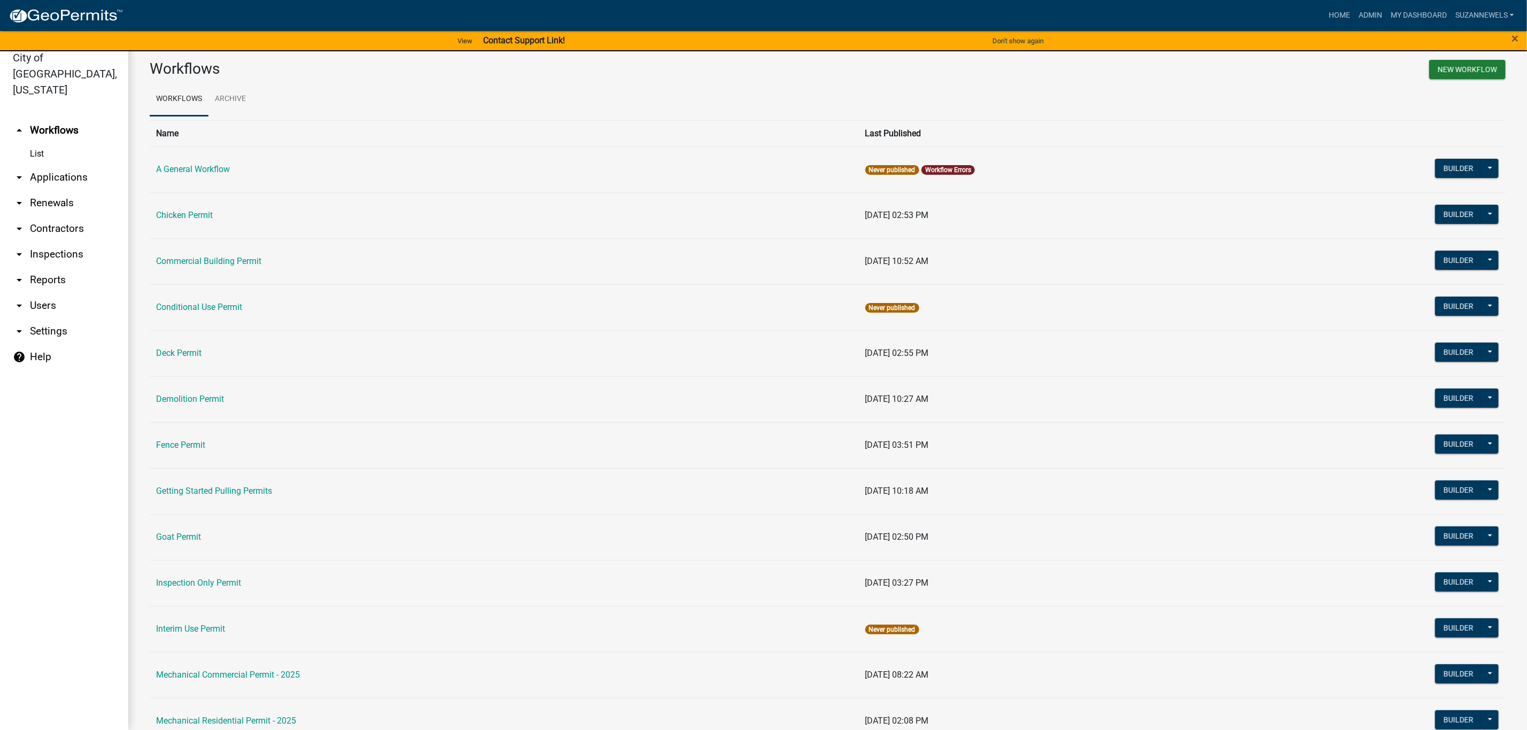
click at [65, 216] on link "arrow_drop_down Contractors" at bounding box center [64, 229] width 128 height 26
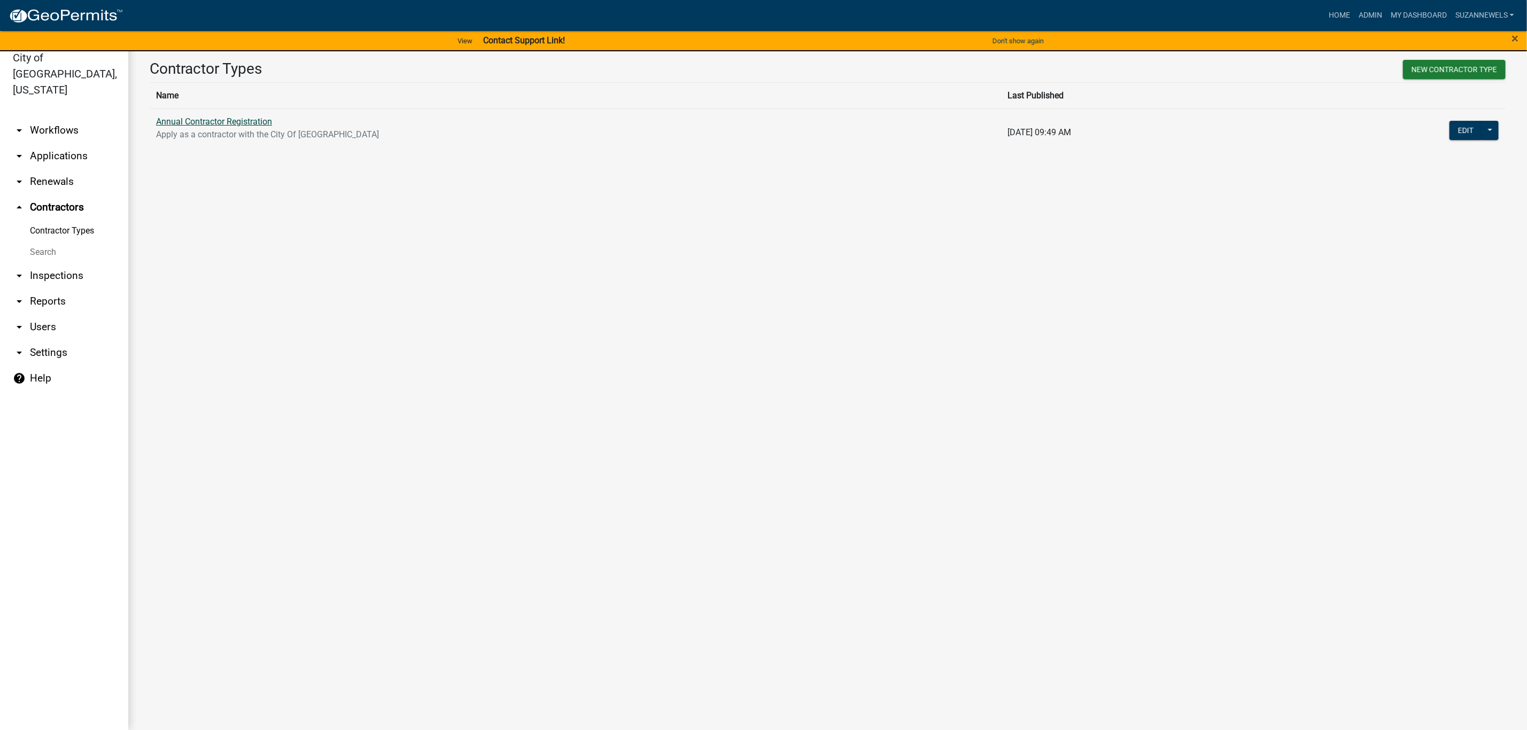
click at [216, 119] on link "Annual Contractor Registration" at bounding box center [214, 122] width 116 height 10
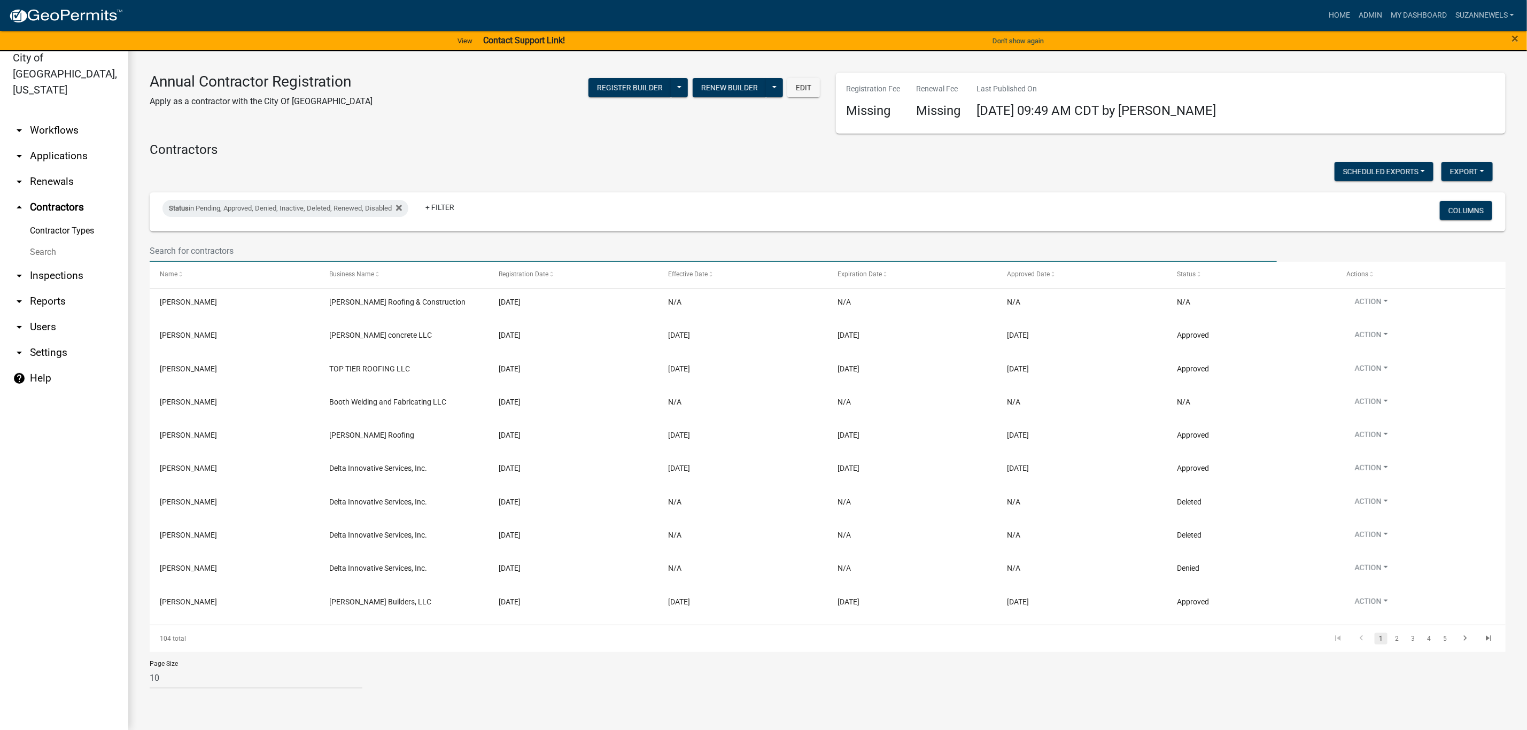
click at [288, 249] on input "text" at bounding box center [713, 251] width 1127 height 22
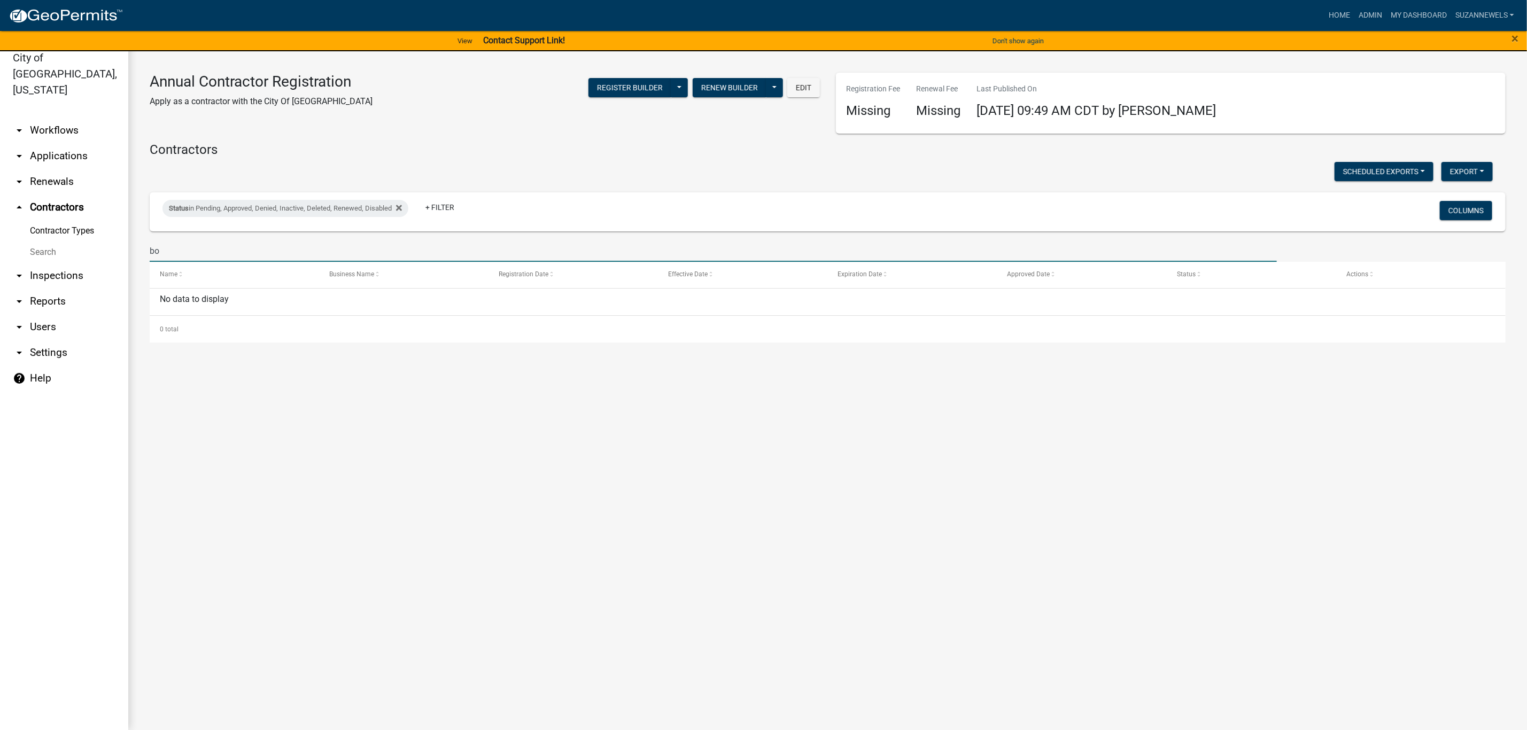
type input "b"
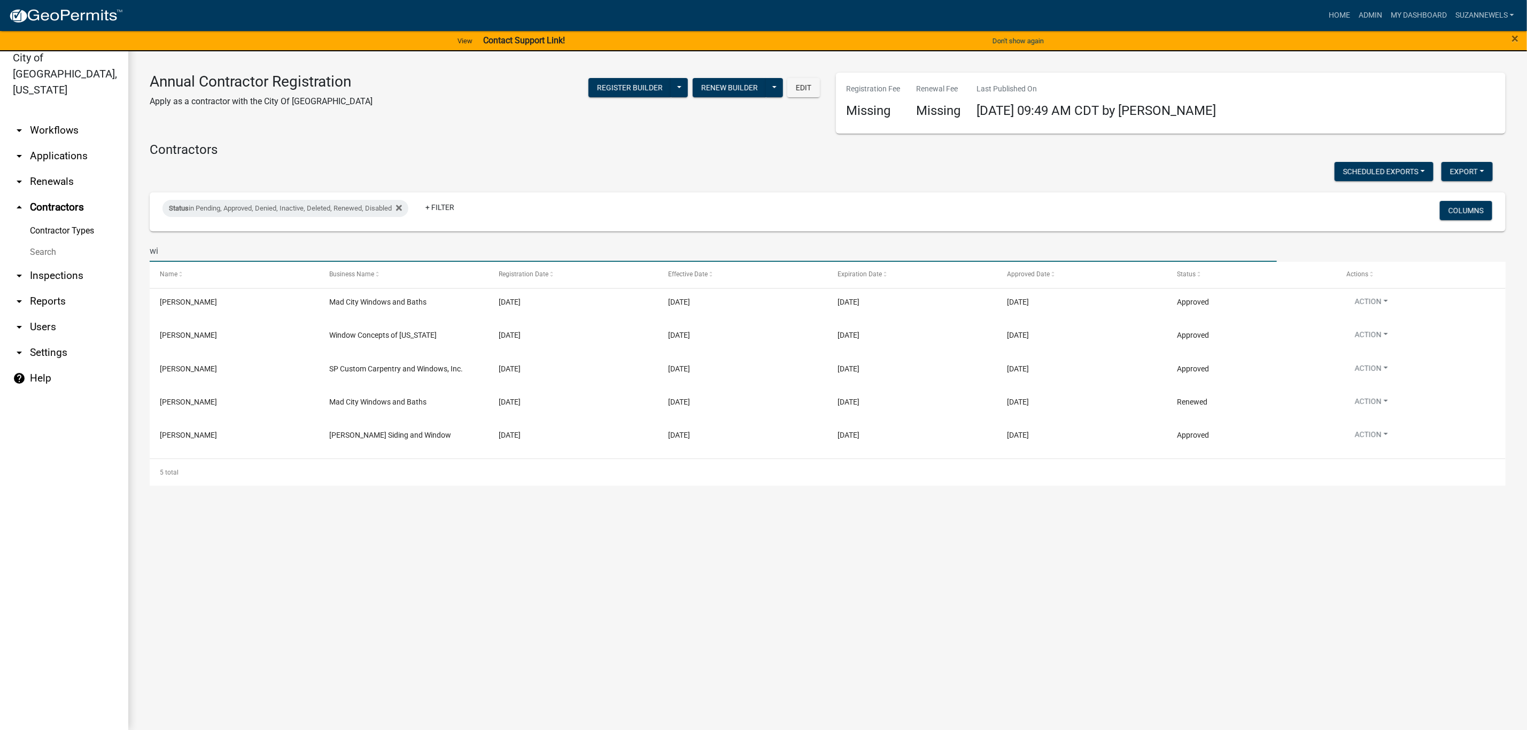
type input "w"
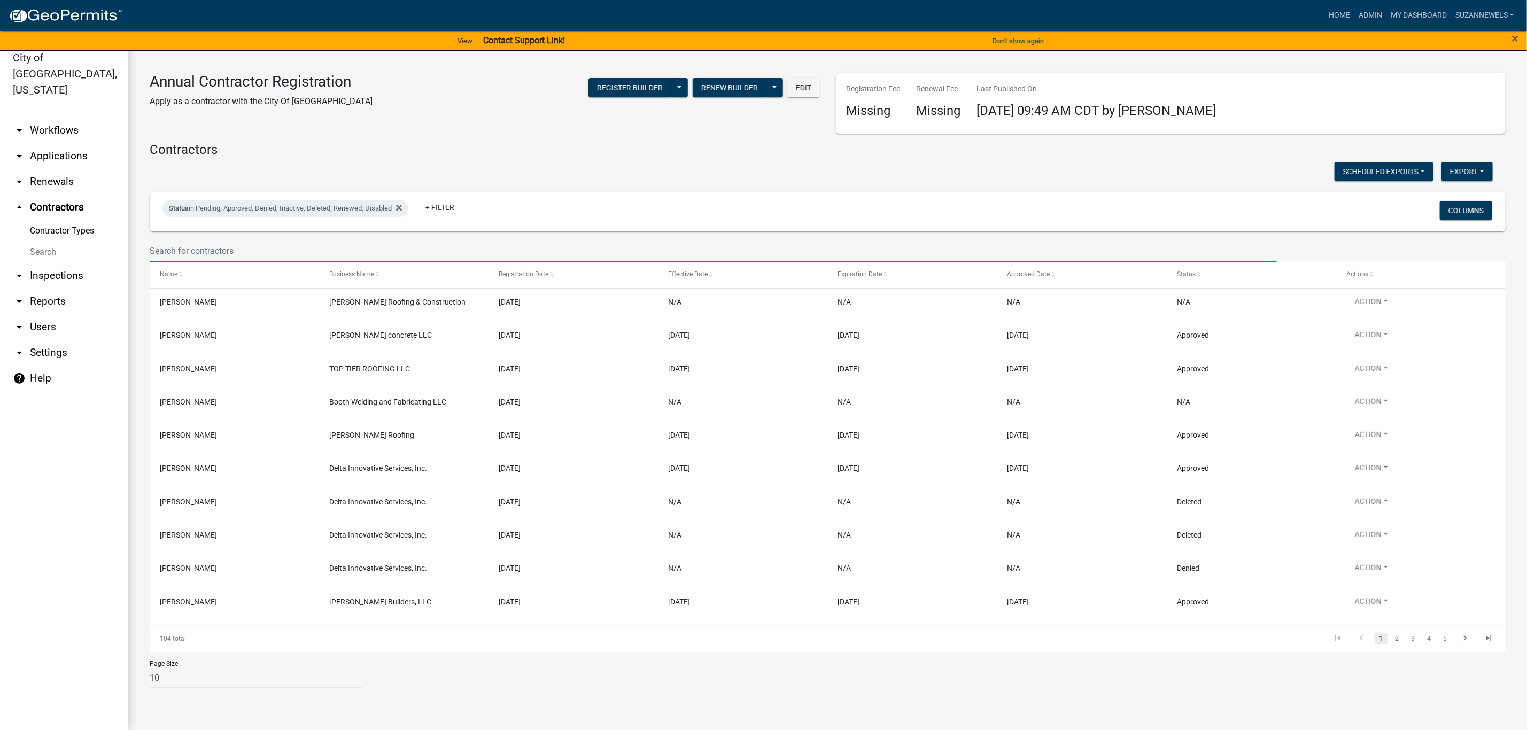
click at [593, 165] on div "Scheduled Exports + Create New Export Excel Format (.xlsx) CSV Format (.csv)" at bounding box center [821, 173] width 1359 height 22
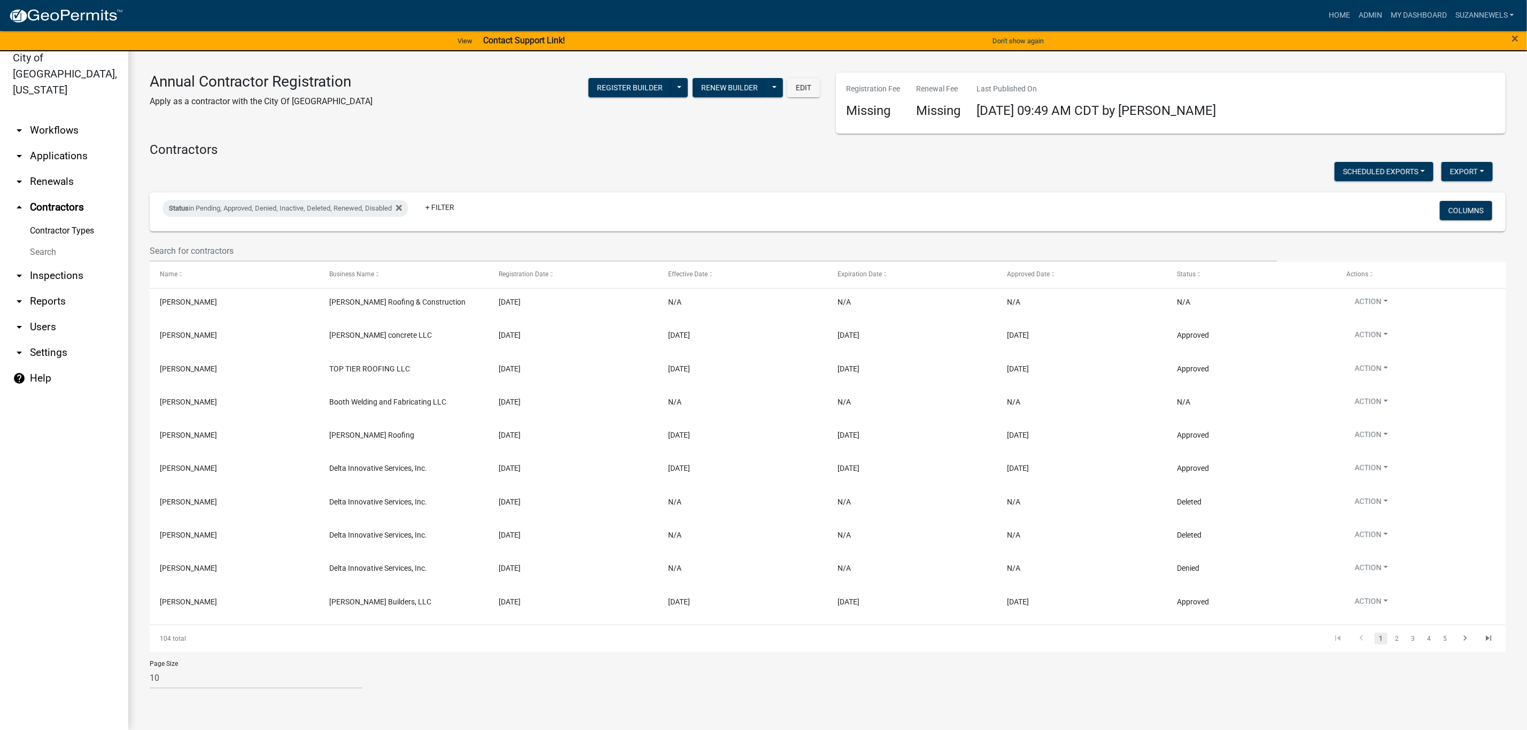
click at [66, 118] on link "arrow_drop_down Workflows" at bounding box center [64, 131] width 128 height 26
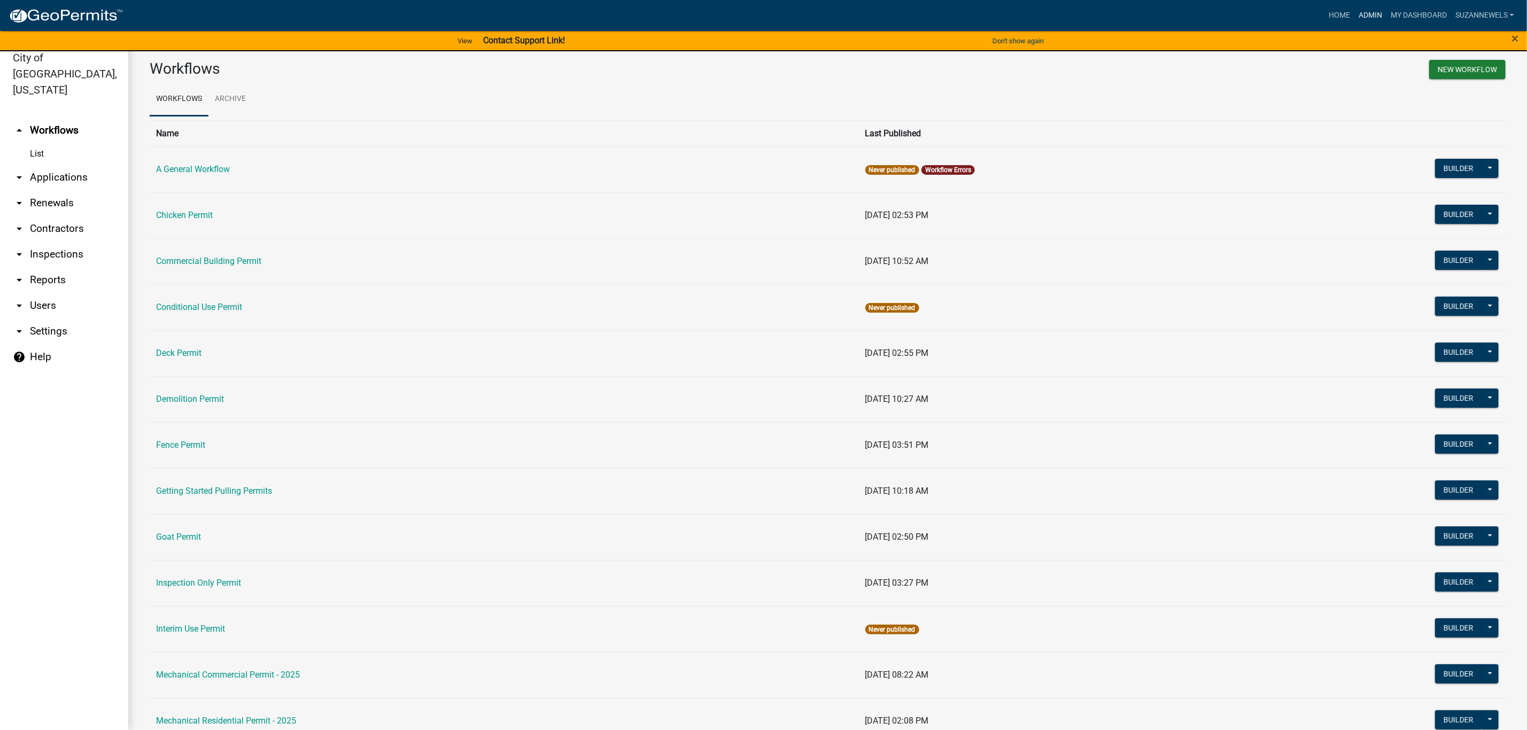
click at [1371, 16] on link "Admin" at bounding box center [1370, 15] width 32 height 20
click at [409, 93] on ul "Workflows Archive" at bounding box center [828, 99] width 1356 height 34
